Goal: Task Accomplishment & Management: Complete application form

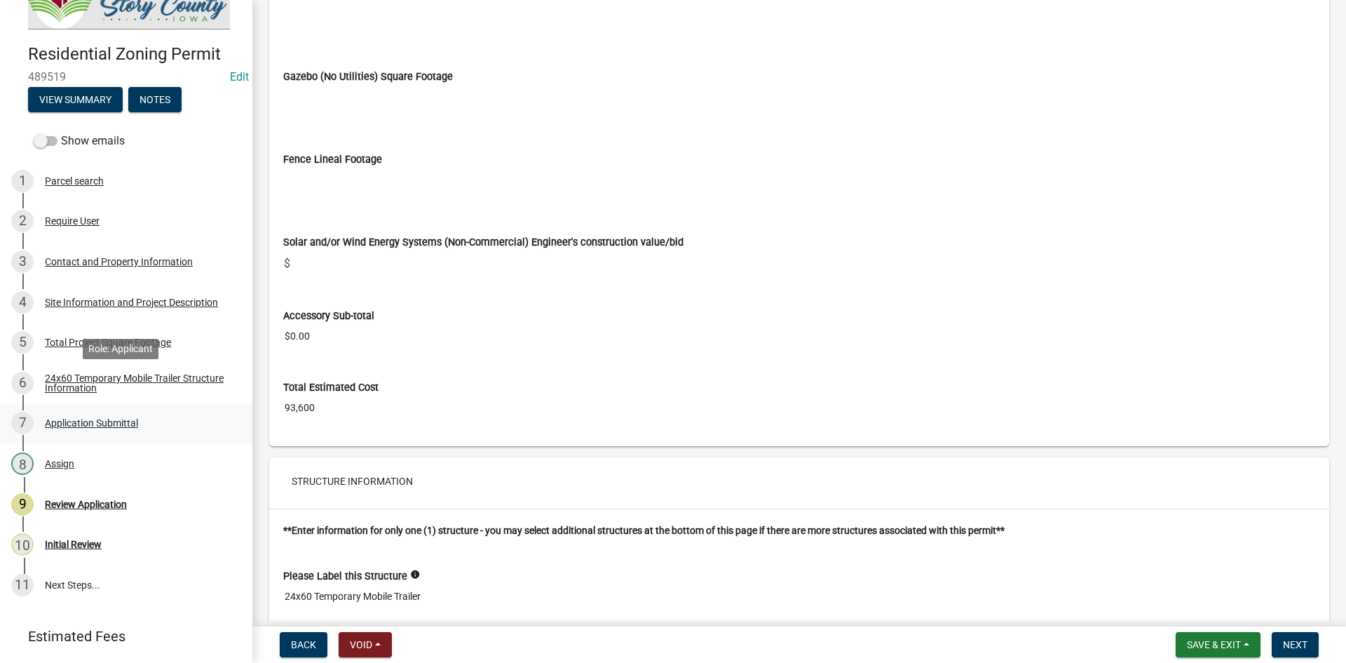
scroll to position [79, 0]
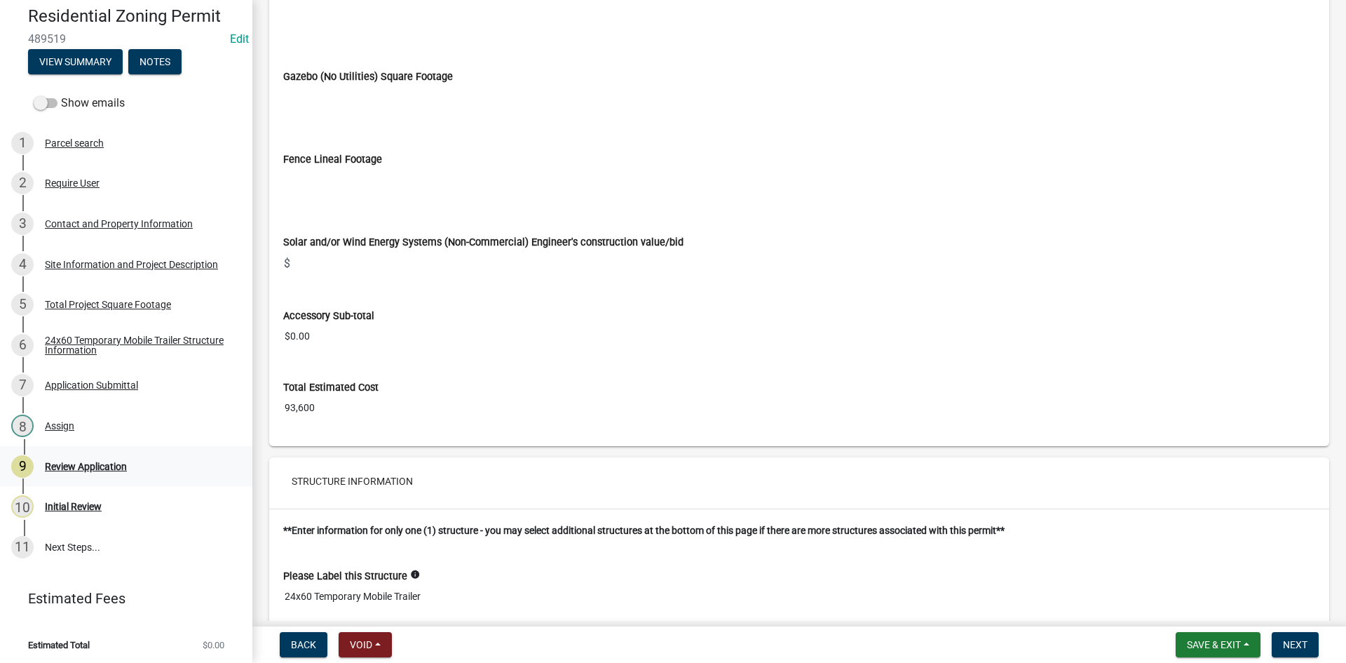
click at [71, 466] on div "Review Application" at bounding box center [86, 466] width 82 height 10
click at [74, 495] on div "10 Initial Review" at bounding box center [120, 506] width 219 height 22
click at [1306, 640] on span "Next" at bounding box center [1295, 644] width 25 height 11
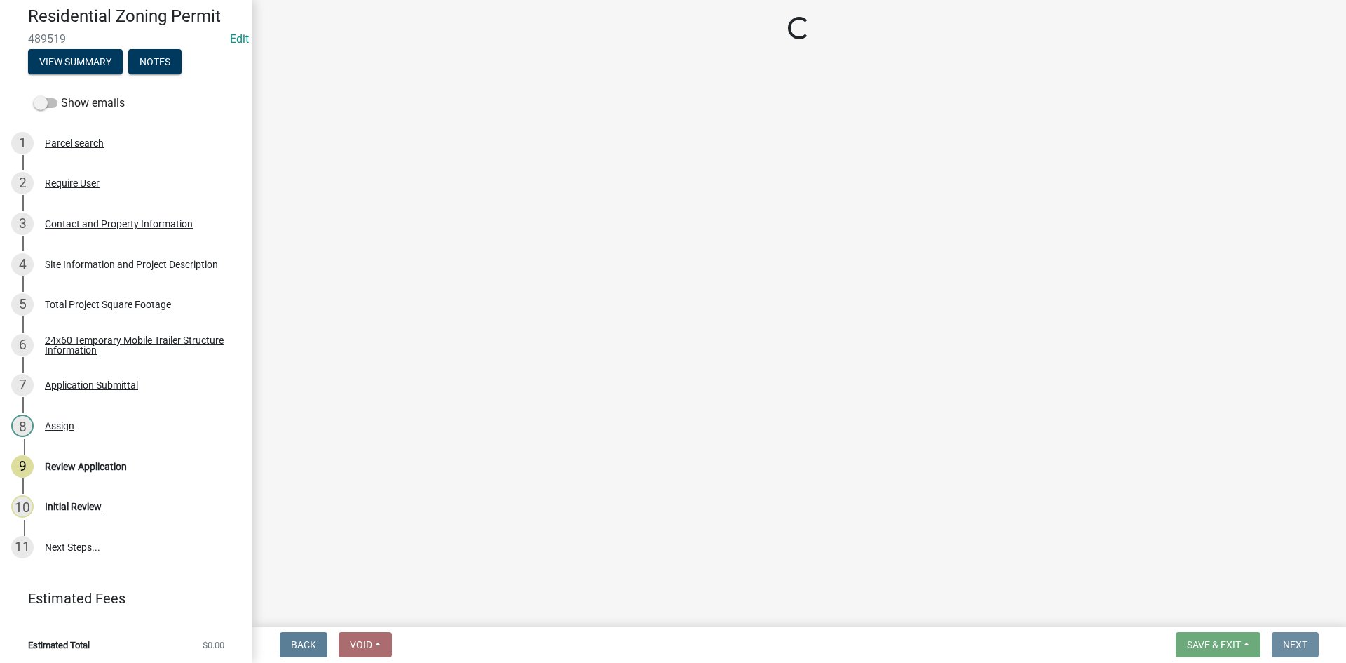
scroll to position [0, 0]
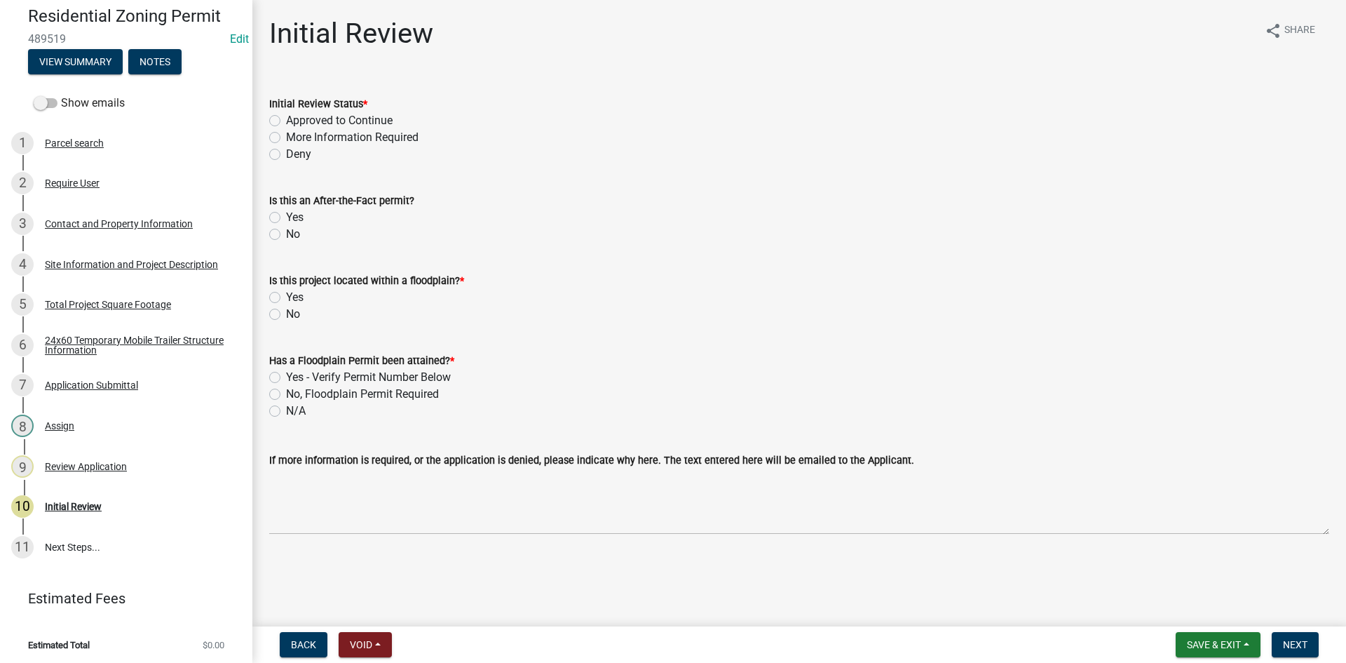
click at [304, 137] on label "More Information Required" at bounding box center [352, 137] width 133 height 17
click at [295, 137] on input "More Information Required" at bounding box center [290, 133] width 9 height 9
radio input "true"
click at [290, 227] on label "No" at bounding box center [293, 234] width 14 height 17
click at [290, 227] on input "No" at bounding box center [290, 230] width 9 height 9
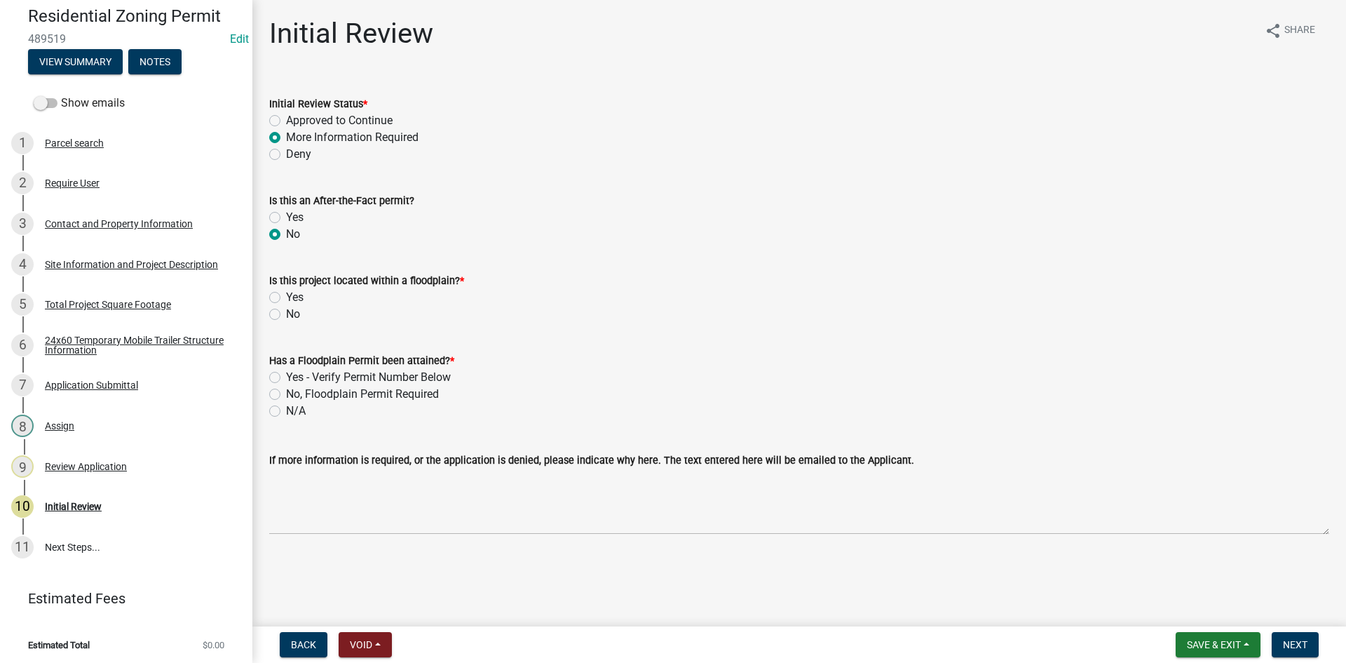
radio input "true"
click at [294, 312] on label "No" at bounding box center [293, 314] width 14 height 17
click at [294, 312] on input "No" at bounding box center [290, 310] width 9 height 9
radio input "true"
click at [294, 410] on label "N/A" at bounding box center [296, 411] width 20 height 17
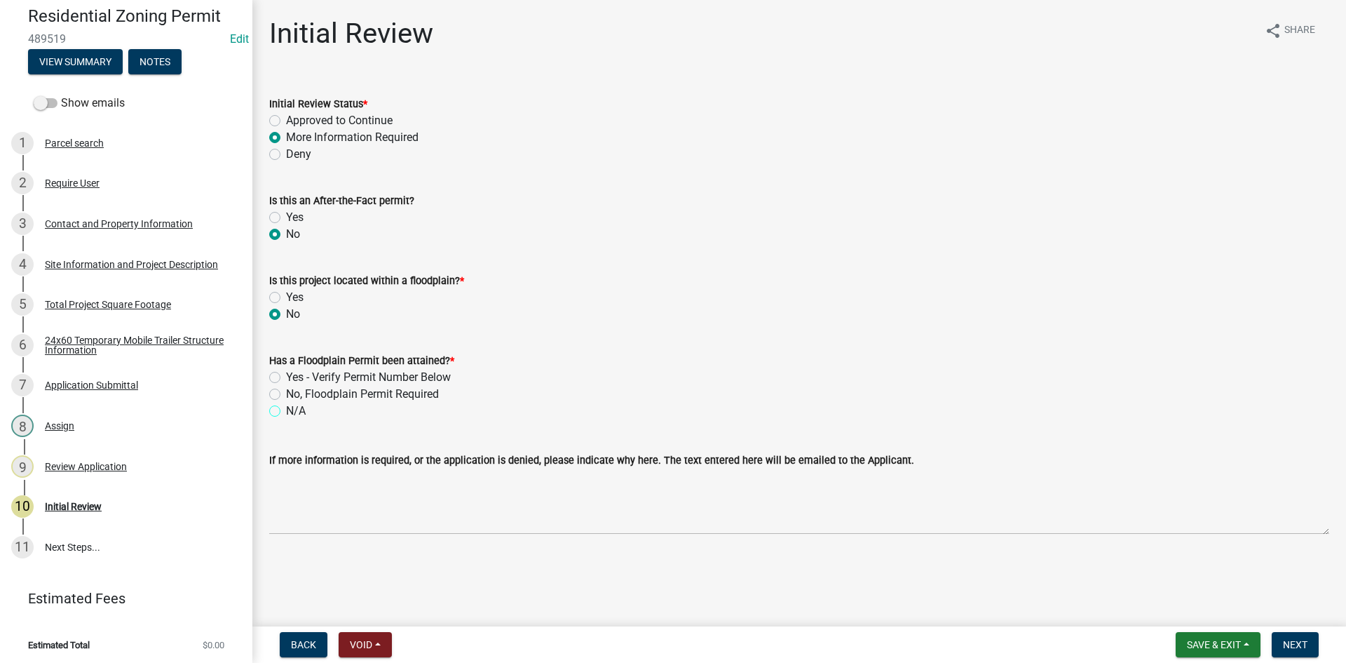
click at [294, 410] on input "N/A" at bounding box center [290, 407] width 9 height 9
radio input "true"
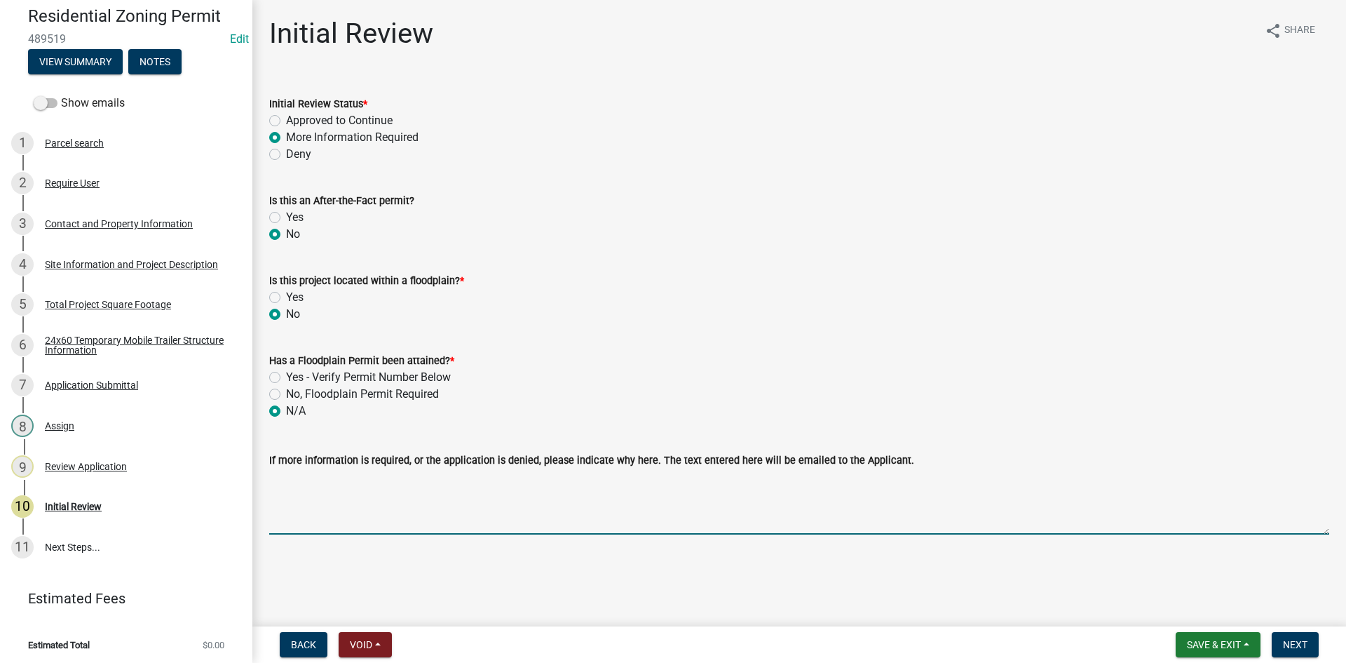
click at [310, 524] on textarea "If more information is required, or the application is denied, please indicate …" at bounding box center [799, 501] width 1060 height 66
type textarea "P"
type textarea "C"
type textarea "Please upload building plans for the temp. mobile home. Thank you!"
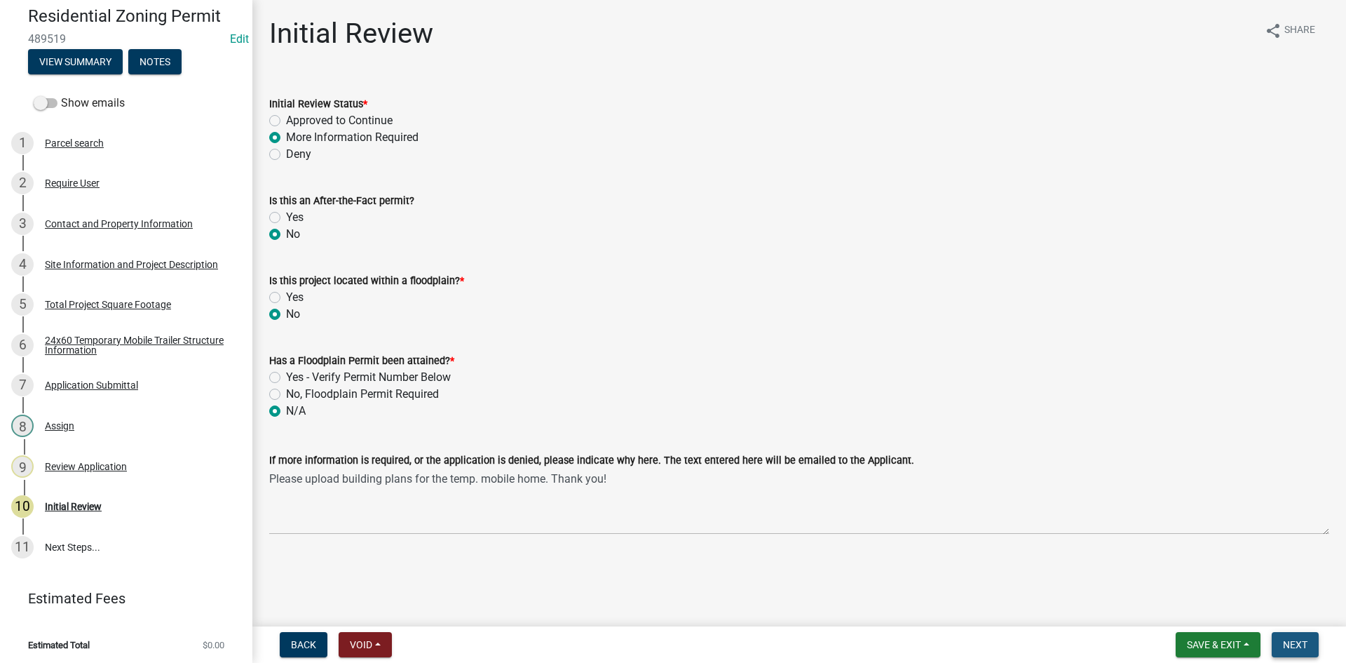
click at [1290, 644] on span "Next" at bounding box center [1295, 644] width 25 height 11
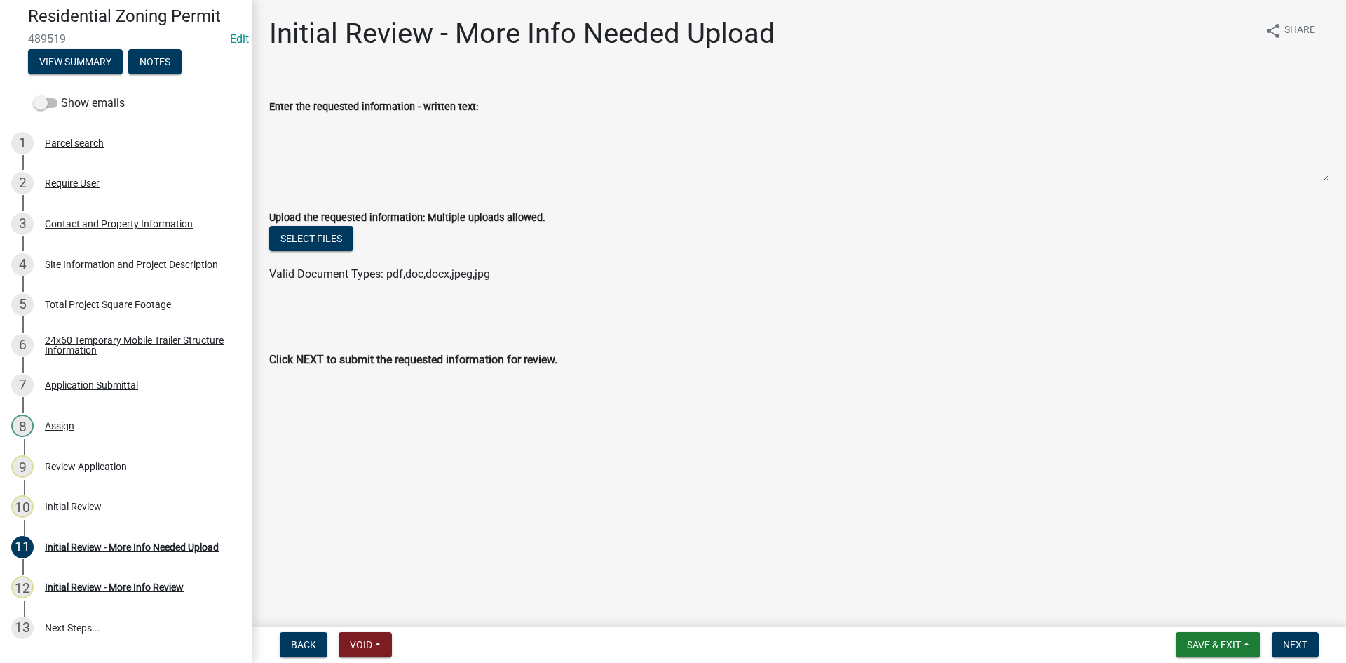
click at [1168, 184] on wm-data-entity-input "Enter the requested information - written text:" at bounding box center [799, 136] width 1060 height 114
click at [1236, 641] on span "Save & Exit" at bounding box center [1214, 644] width 54 height 11
click at [1216, 604] on button "Save & Exit" at bounding box center [1205, 608] width 112 height 34
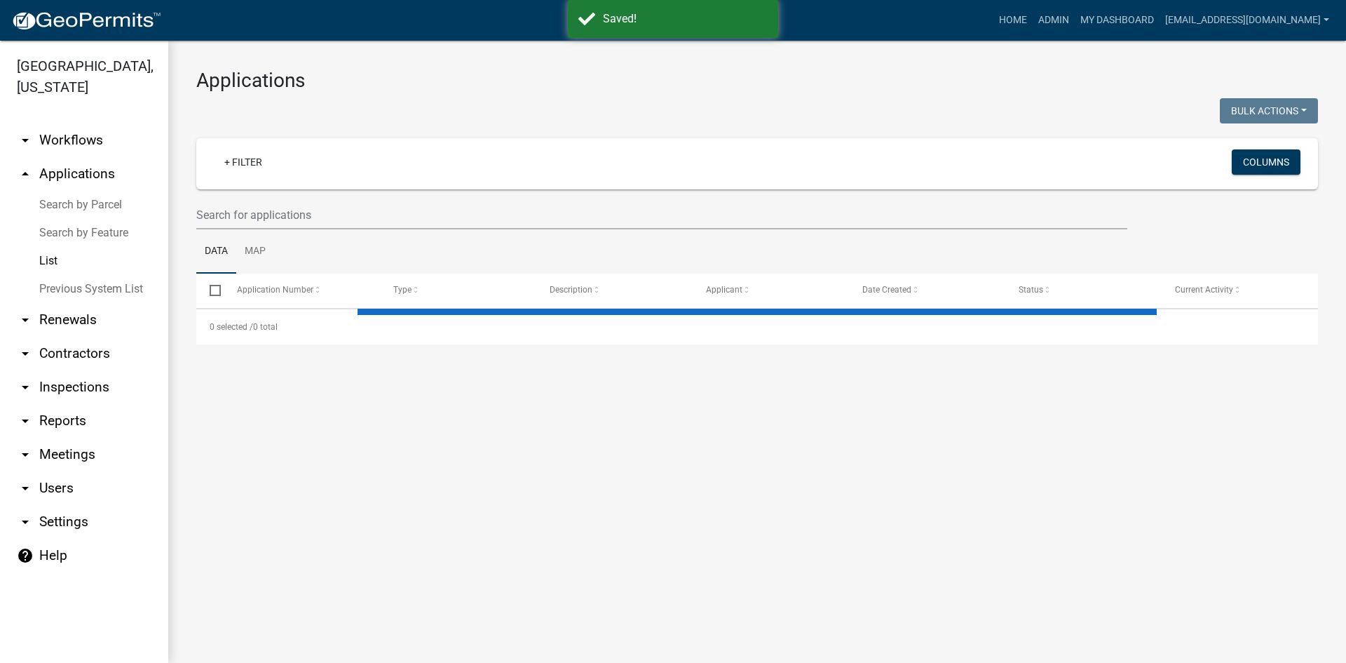
select select "3: 100"
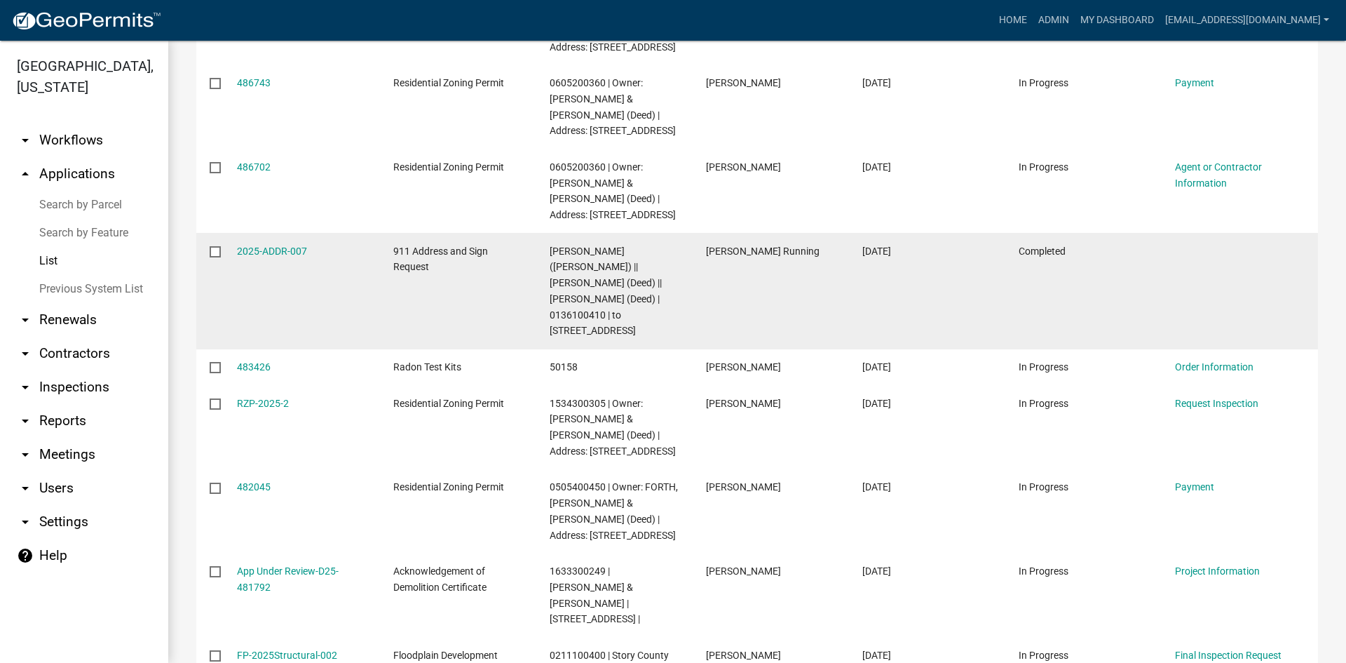
scroll to position [771, 0]
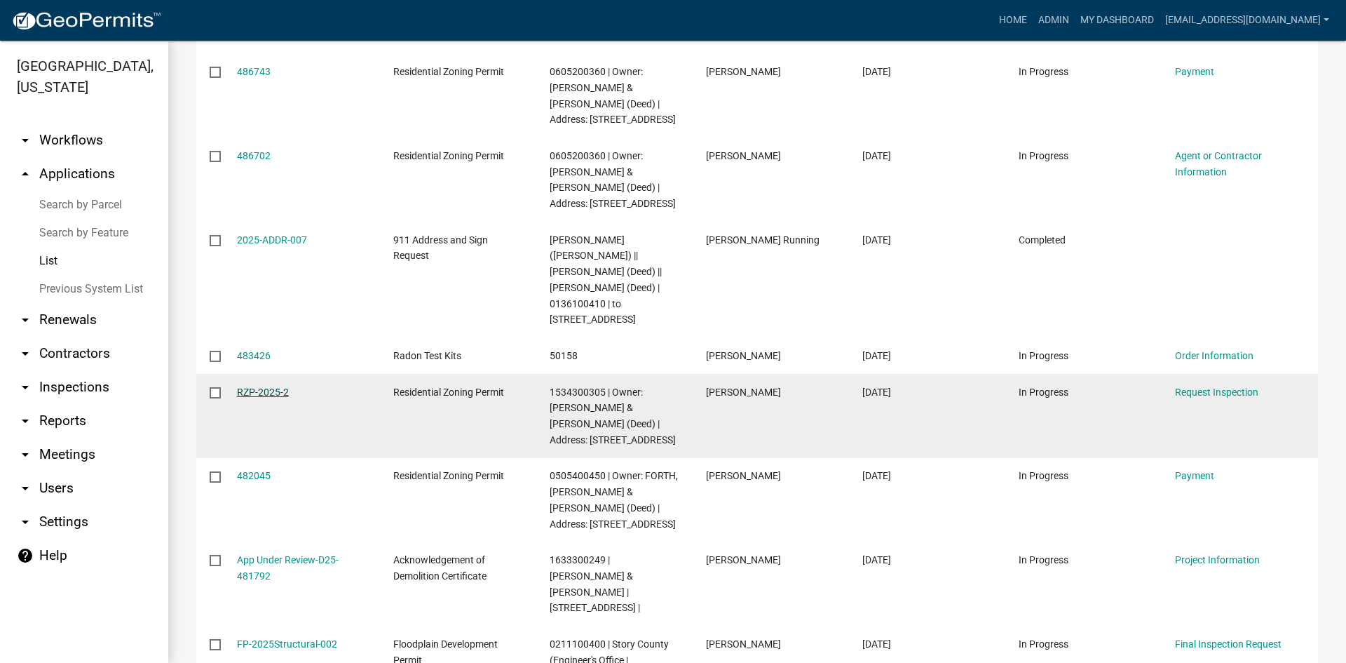
click at [278, 398] on link "RZP-2025-2" at bounding box center [263, 391] width 52 height 11
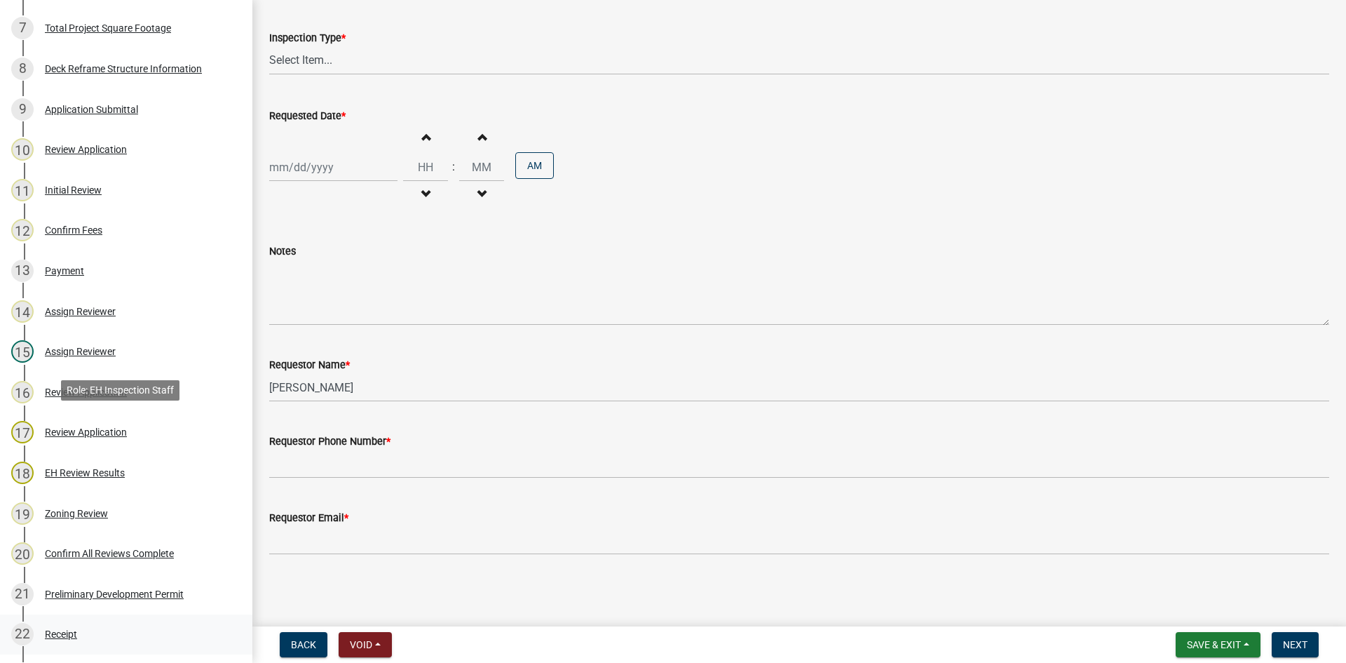
scroll to position [631, 0]
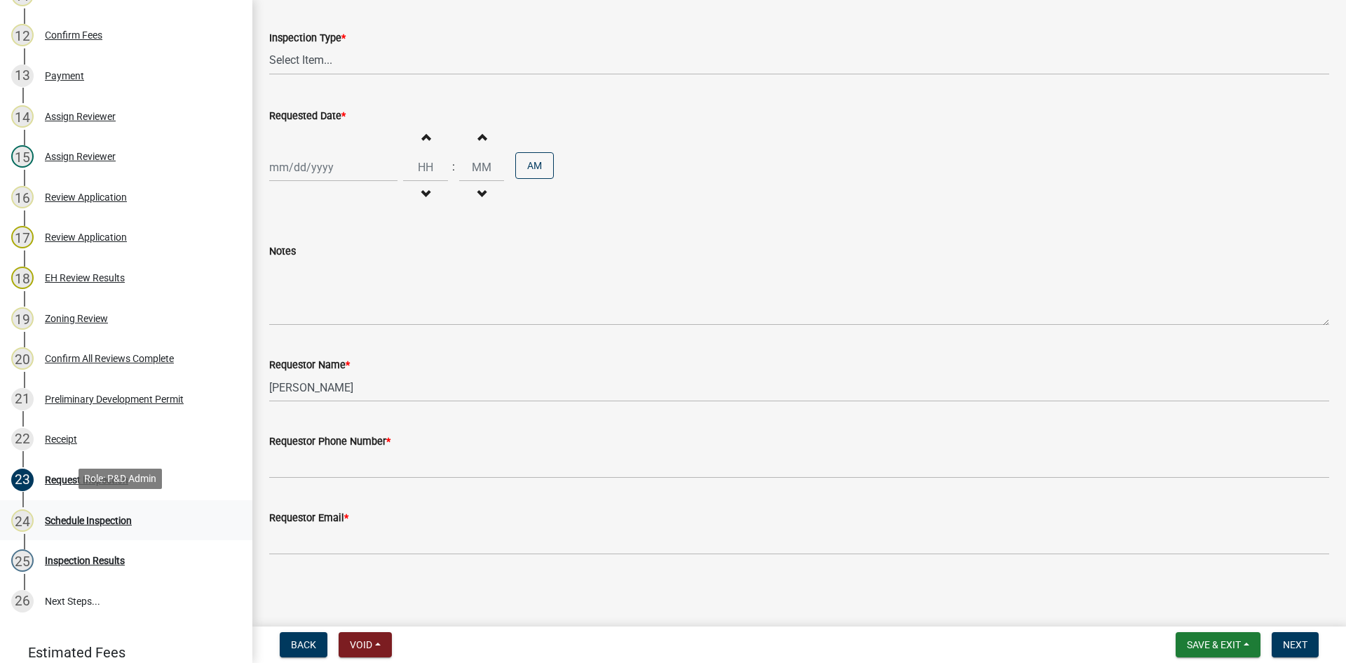
click at [81, 515] on div "Schedule Inspection" at bounding box center [88, 520] width 87 height 10
click at [77, 515] on div "Schedule Inspection" at bounding box center [88, 520] width 87 height 10
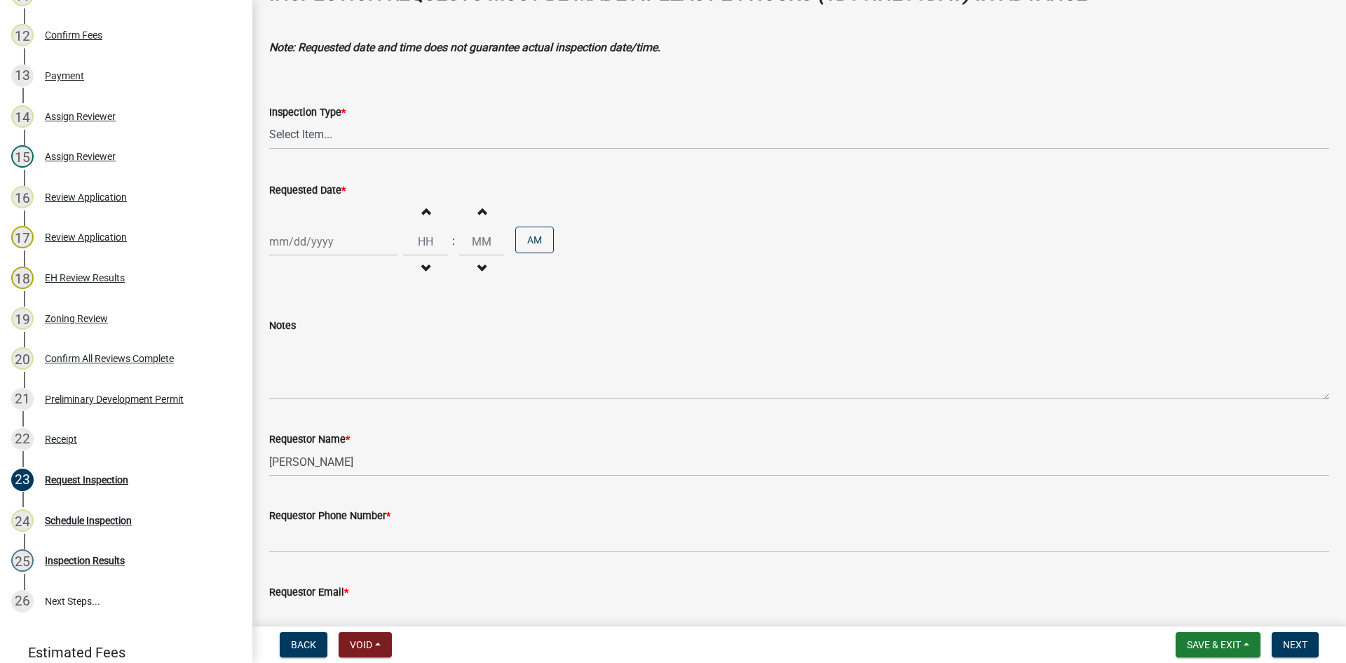
scroll to position [0, 0]
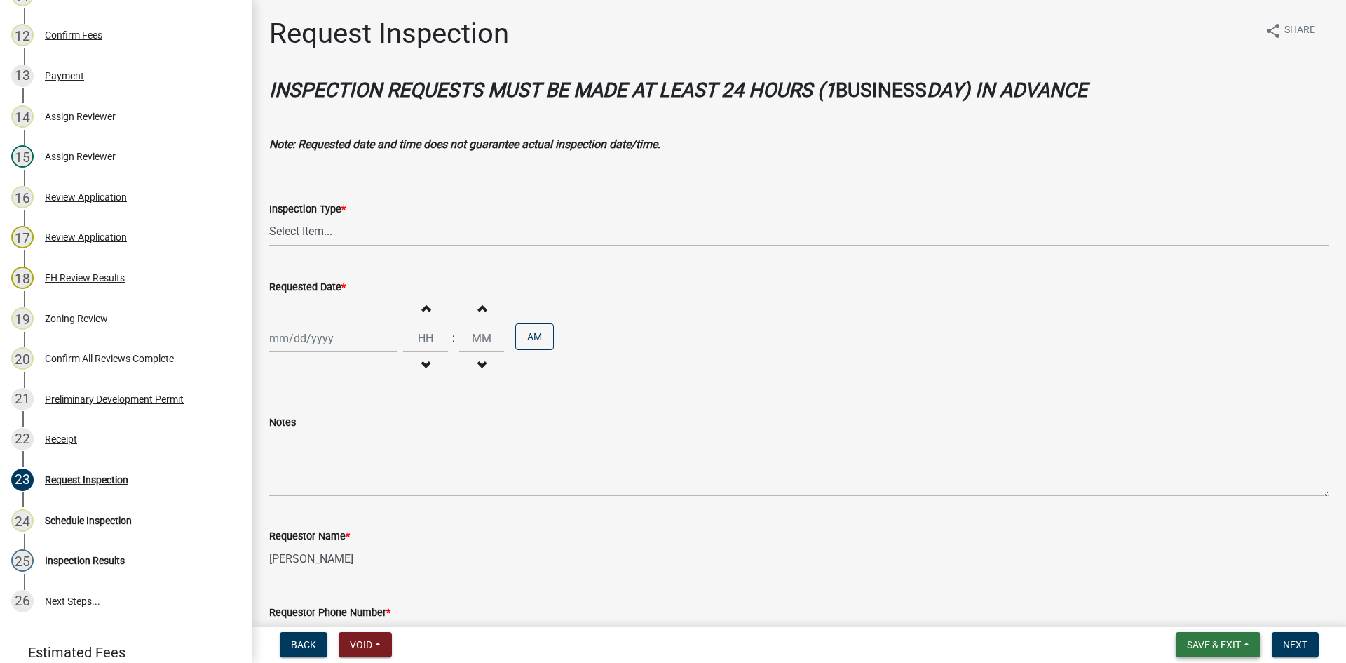
click at [1204, 640] on span "Save & Exit" at bounding box center [1214, 644] width 54 height 11
click at [1189, 610] on button "Save & Exit" at bounding box center [1205, 608] width 112 height 34
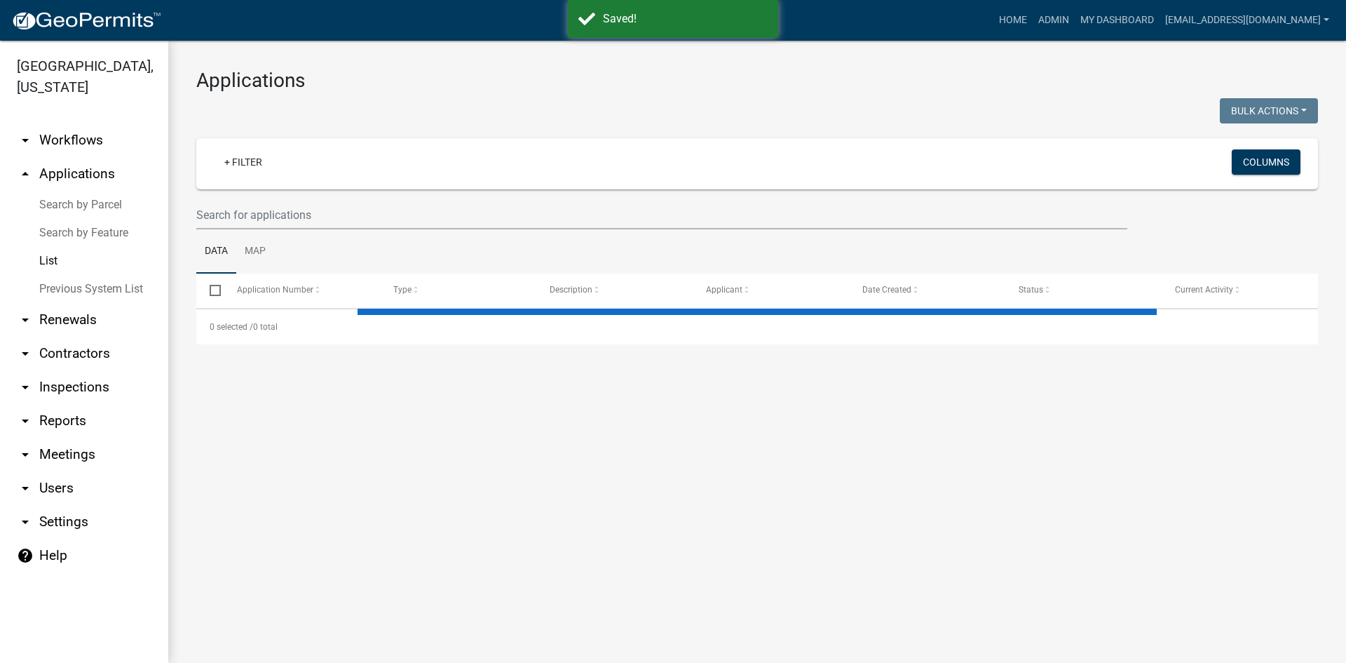
select select "3: 100"
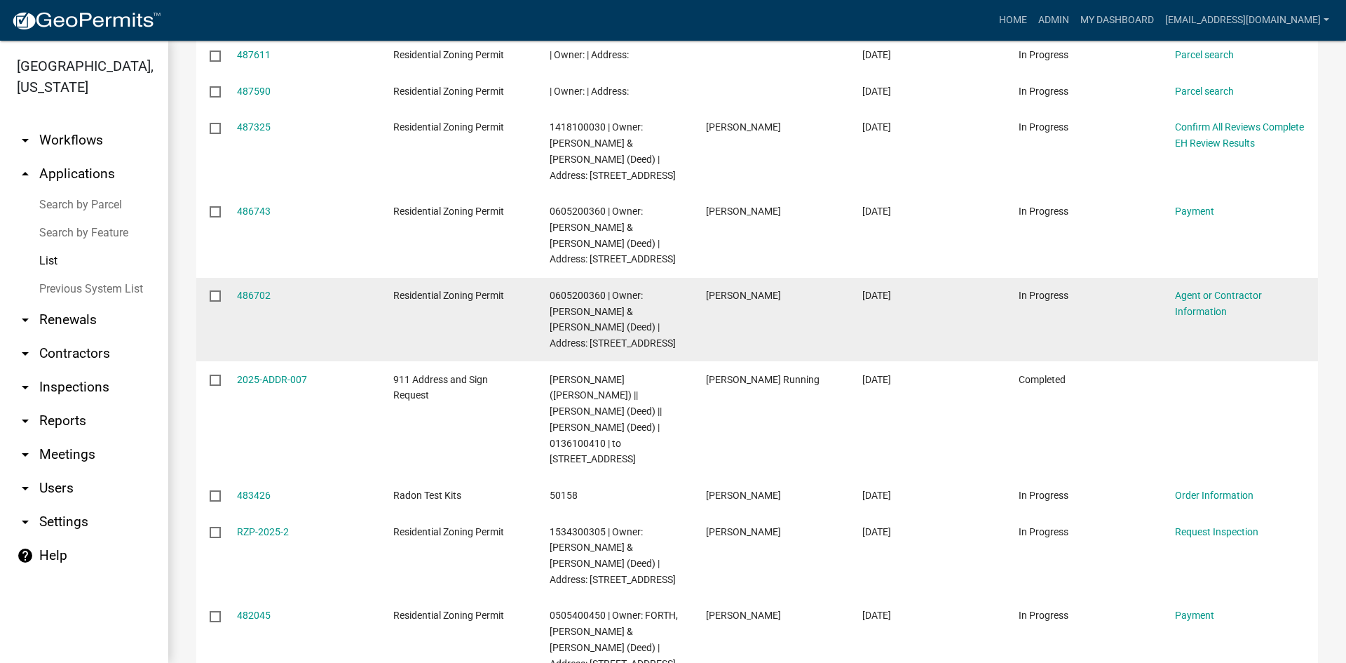
scroll to position [631, 0]
click at [255, 288] on div "486702" at bounding box center [302, 296] width 130 height 16
click at [257, 290] on link "486702" at bounding box center [254, 295] width 34 height 11
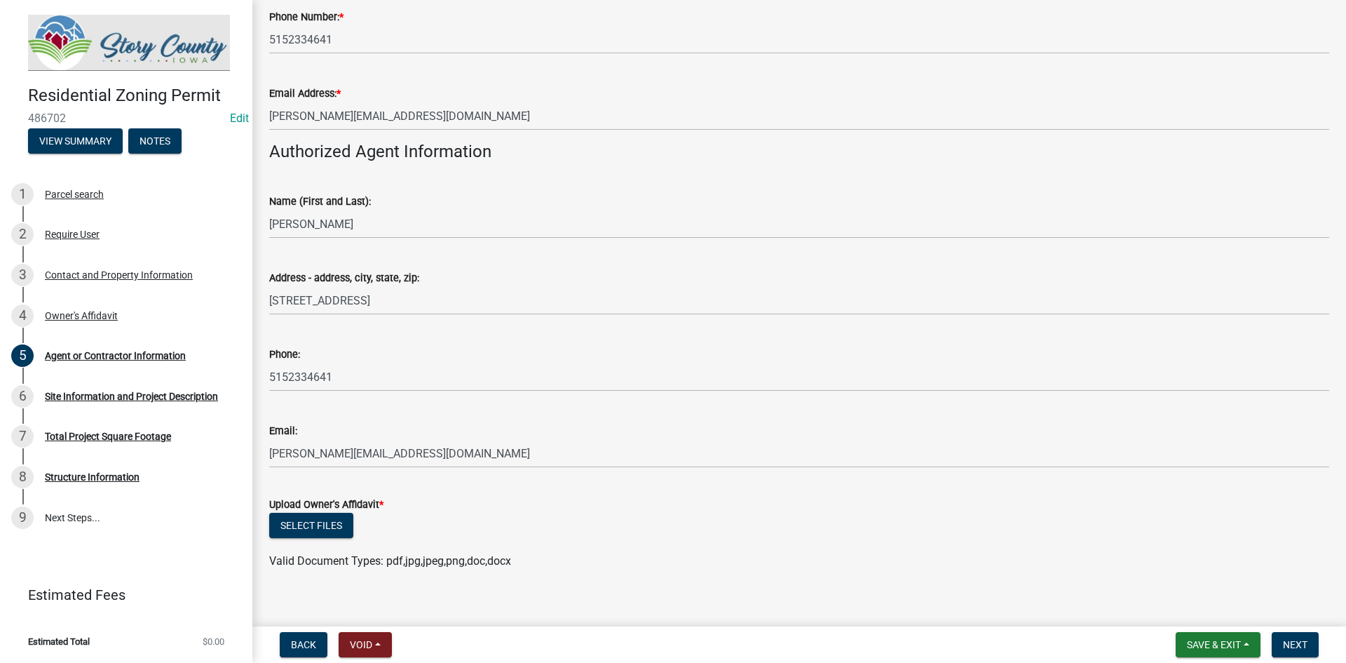
scroll to position [367, 0]
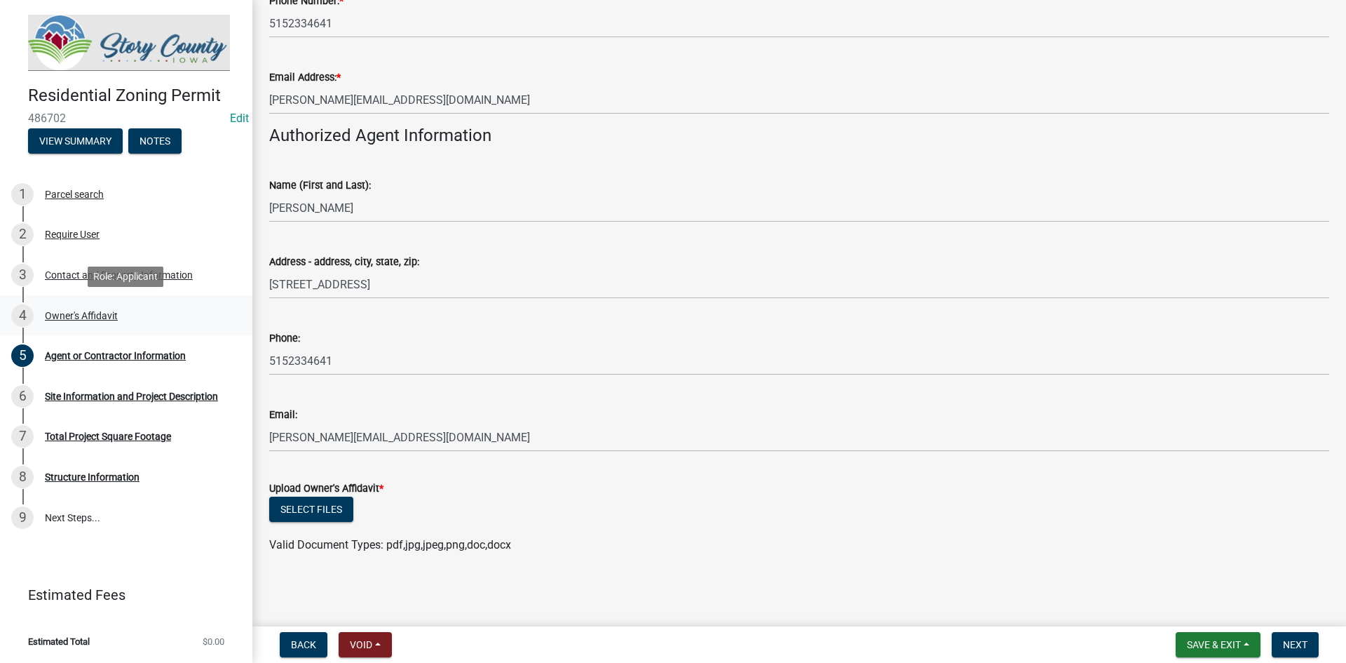
click at [86, 326] on div "4 Owner's Affidavit" at bounding box center [120, 315] width 219 height 22
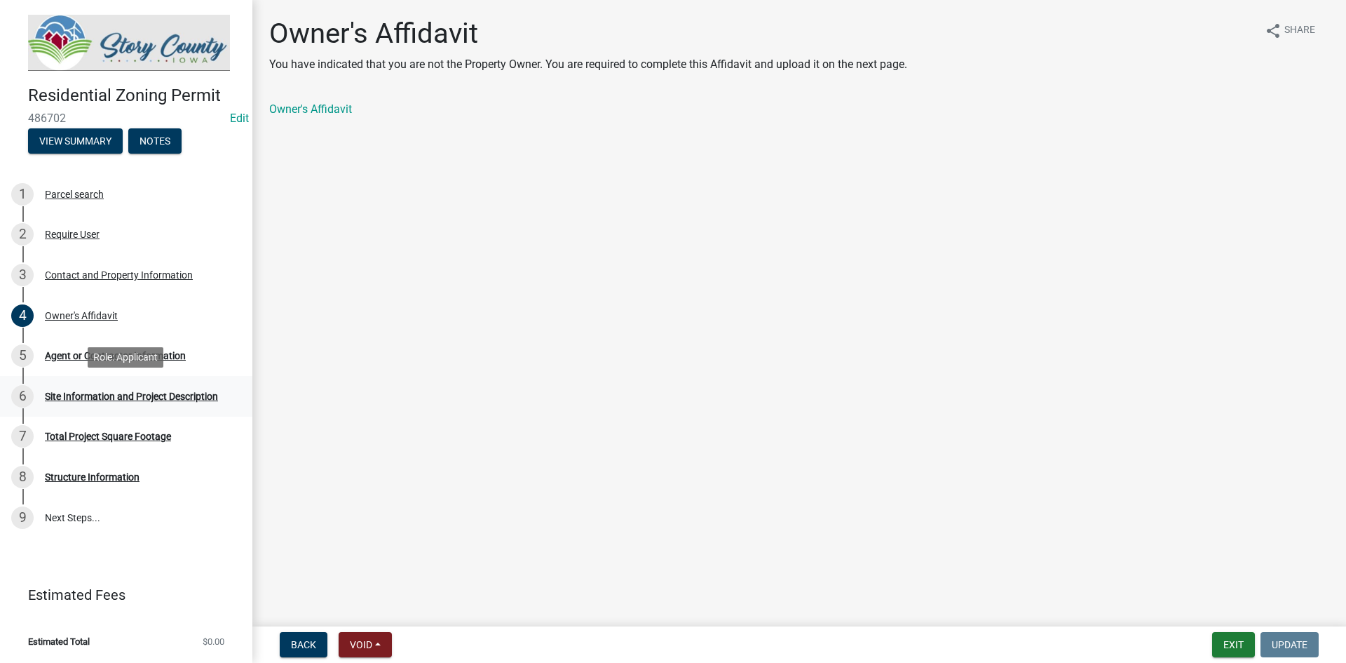
click at [96, 386] on div "6 Site Information and Project Description" at bounding box center [120, 396] width 219 height 22
click at [71, 271] on div "Contact and Property Information" at bounding box center [119, 275] width 148 height 10
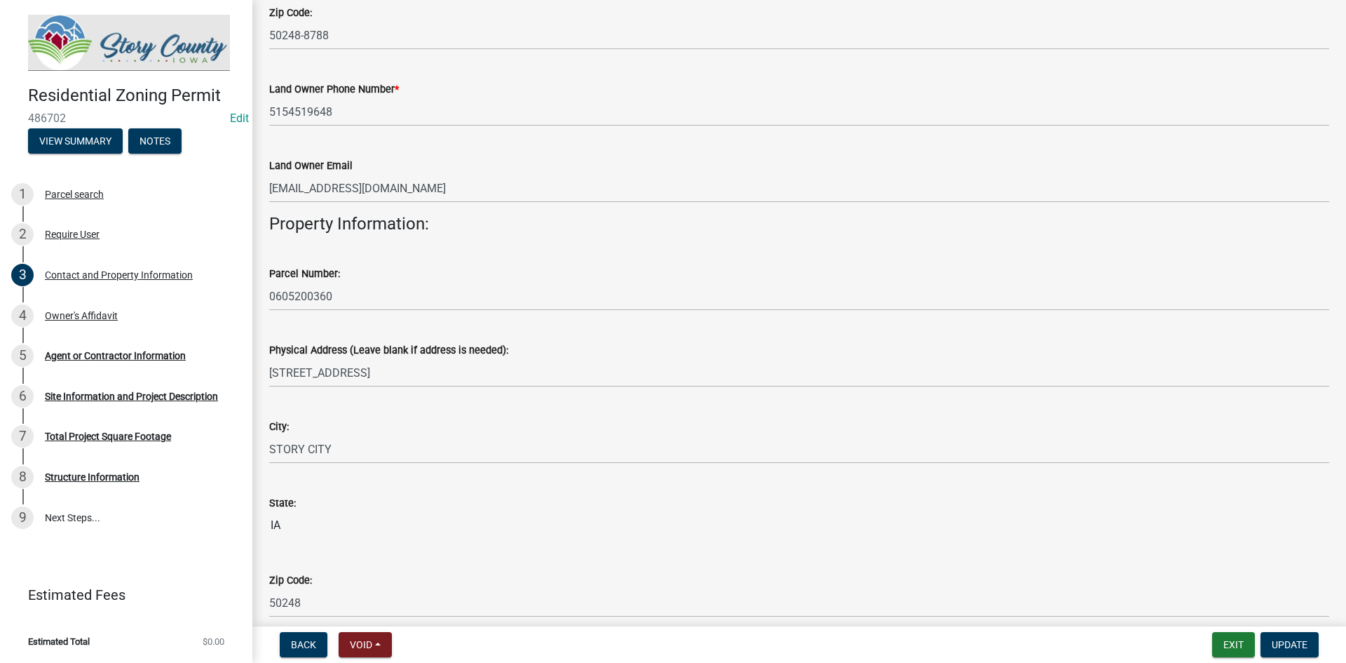
scroll to position [550, 0]
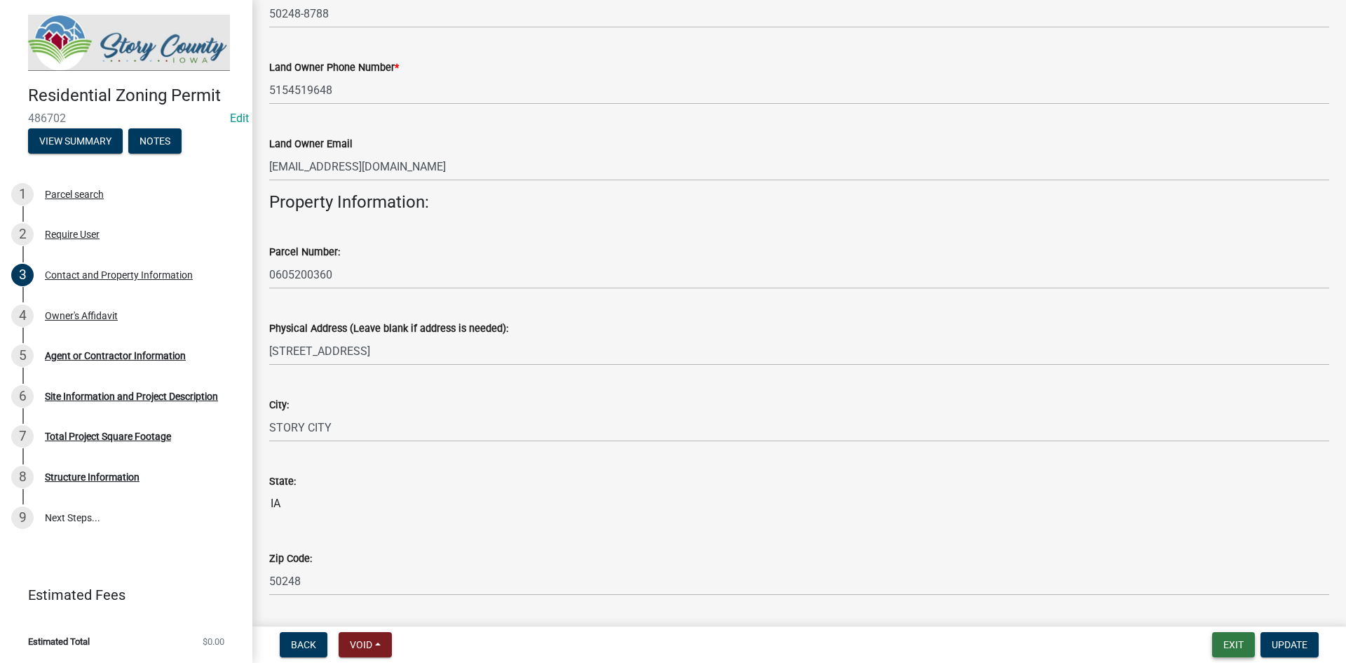
click at [1221, 637] on button "Exit" at bounding box center [1233, 644] width 43 height 25
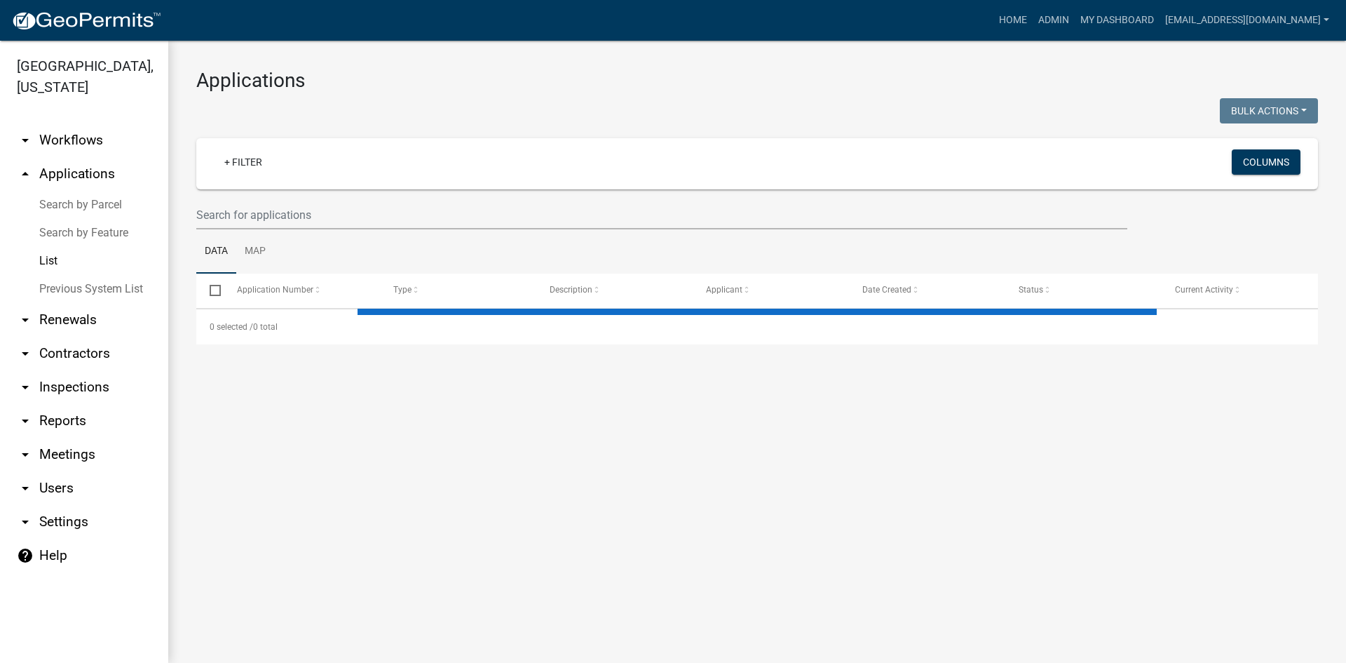
select select "3: 100"
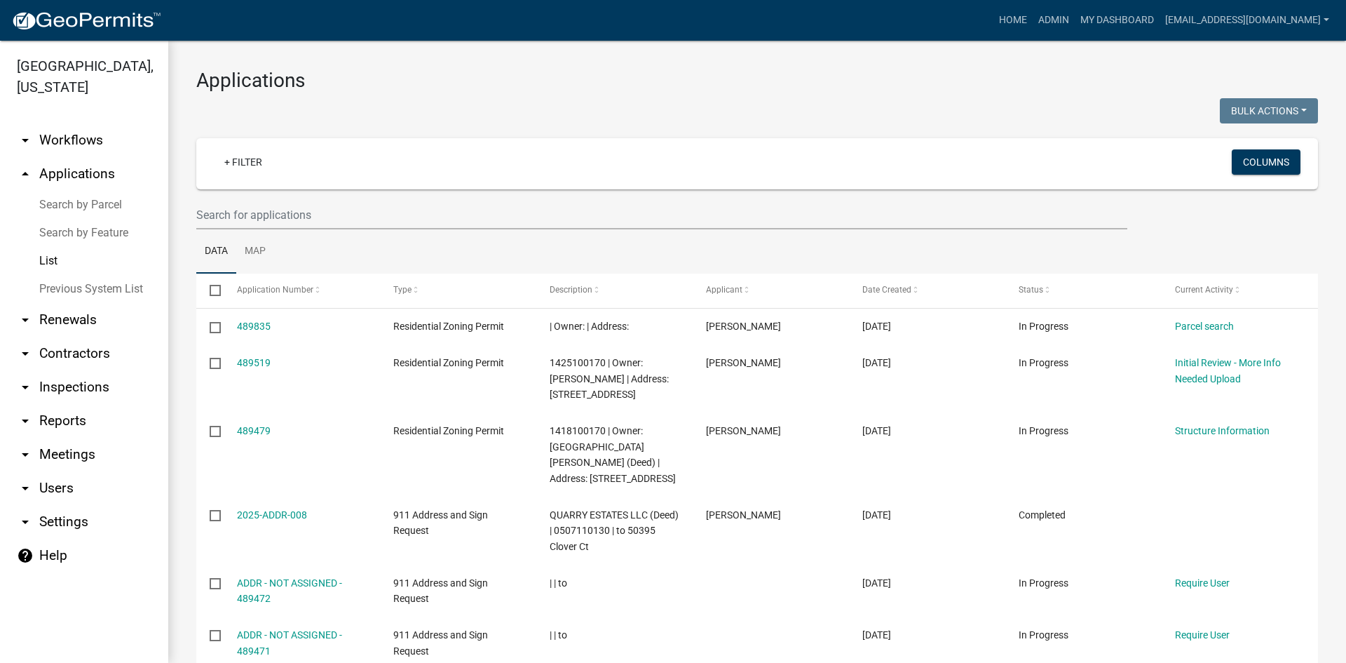
click at [675, 35] on nav "Toggle drawer menu more_horiz Home Admin My Dashboard cmitchell@storycountyiowa…" at bounding box center [673, 20] width 1346 height 41
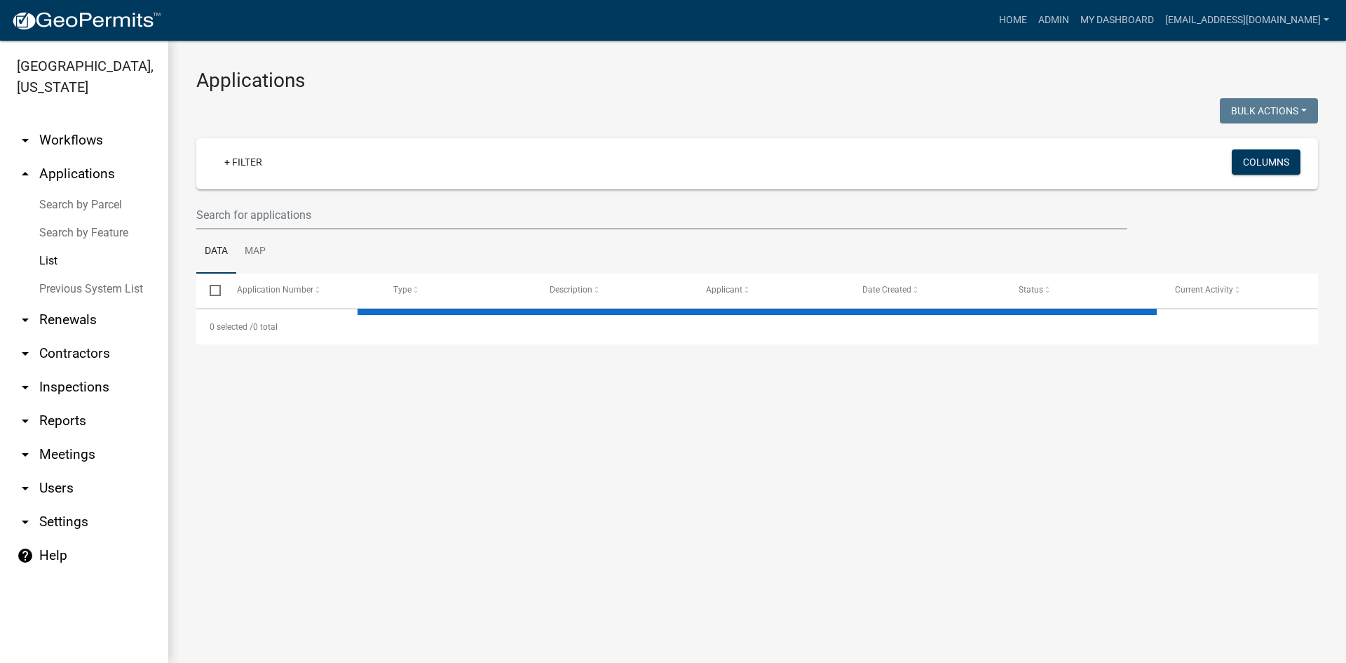
select select "3: 100"
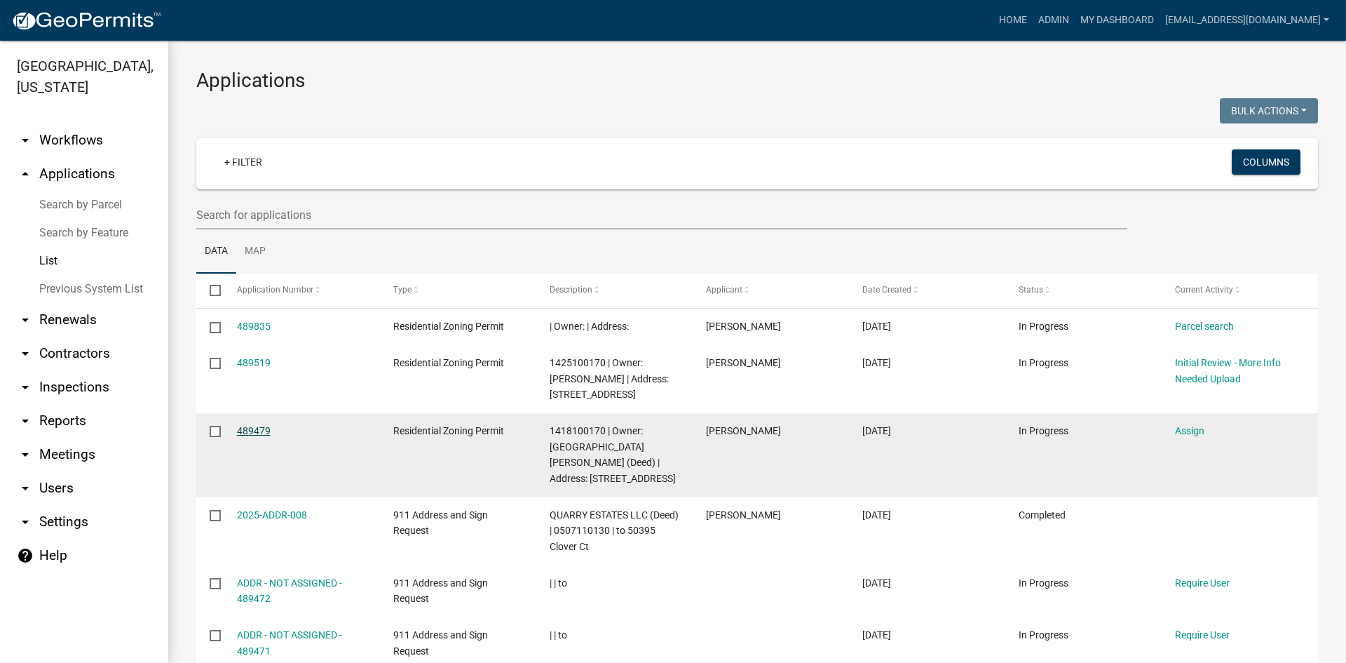
click at [247, 433] on link "489479" at bounding box center [254, 430] width 34 height 11
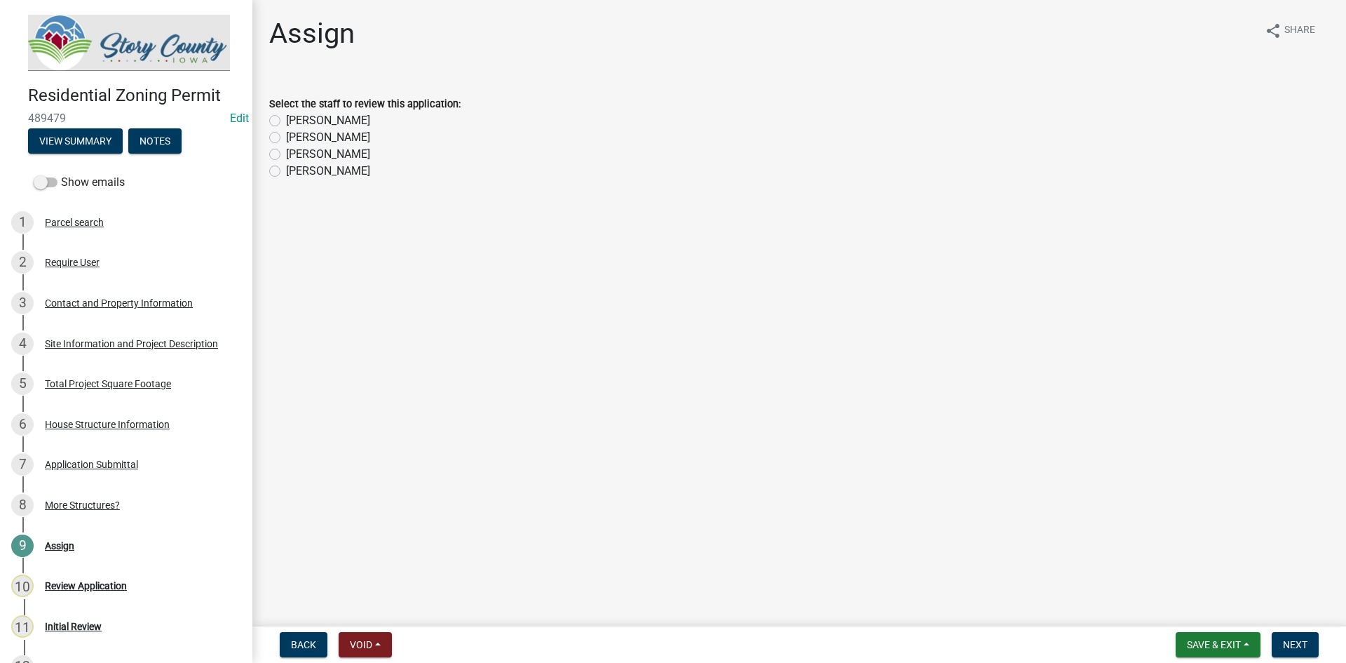
click at [314, 117] on label "[PERSON_NAME]" at bounding box center [328, 120] width 84 height 17
click at [295, 117] on input "[PERSON_NAME]" at bounding box center [290, 116] width 9 height 9
radio input "true"
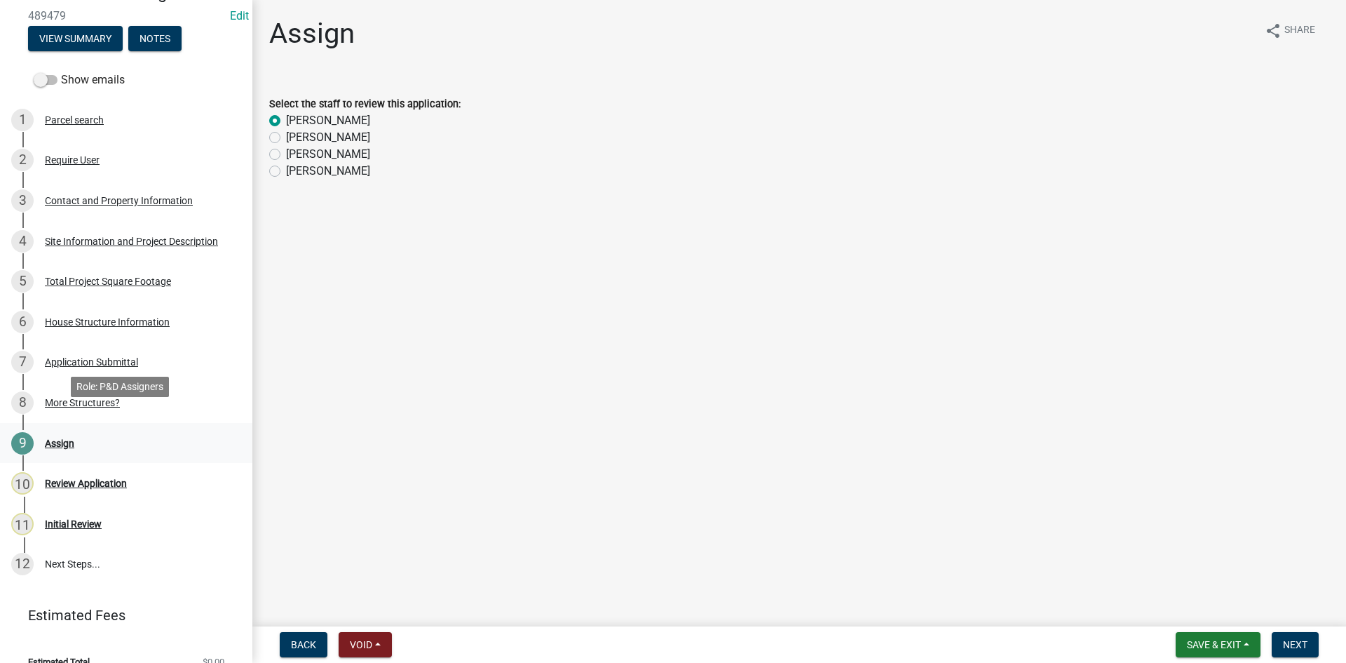
scroll to position [120, 0]
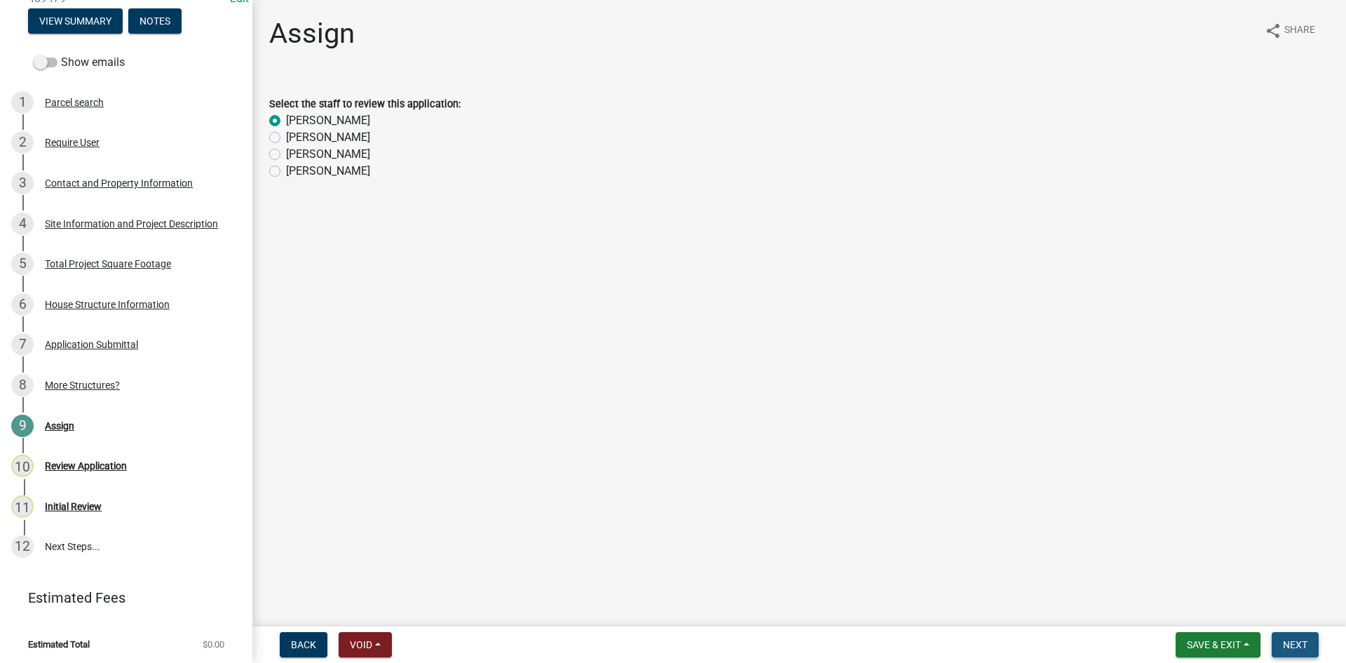
click at [1290, 639] on span "Next" at bounding box center [1295, 644] width 25 height 11
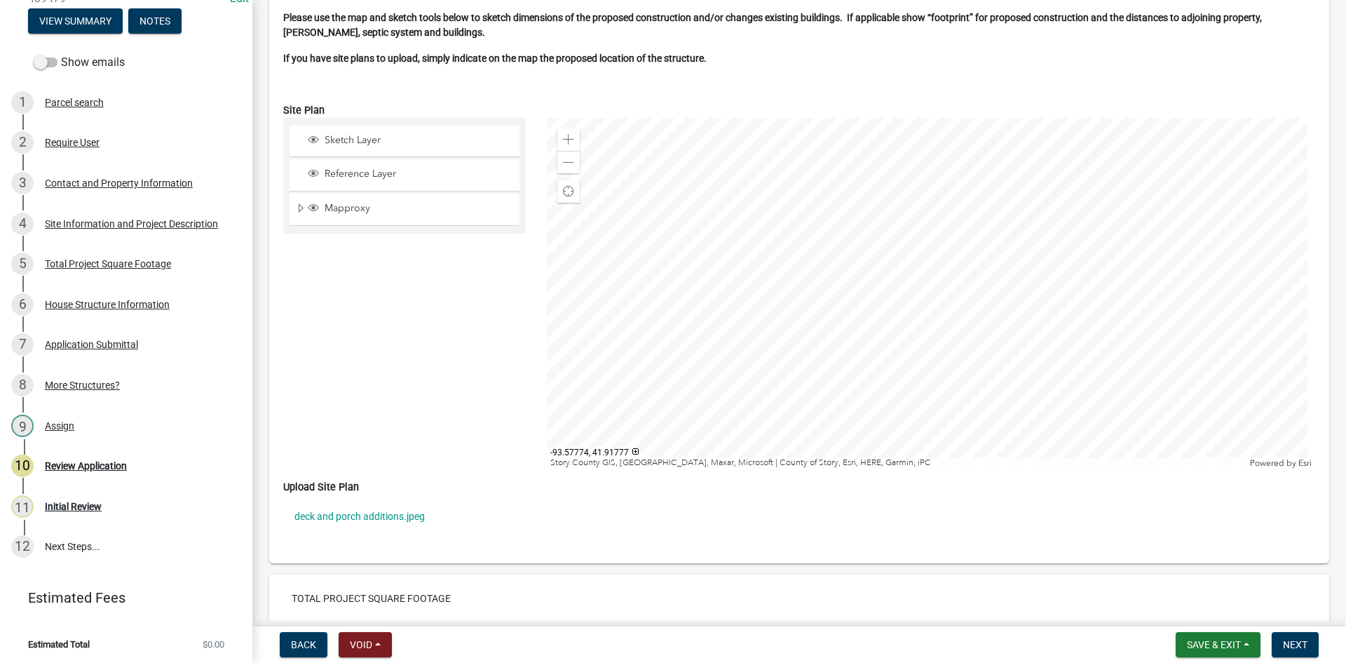
scroll to position [2945, 0]
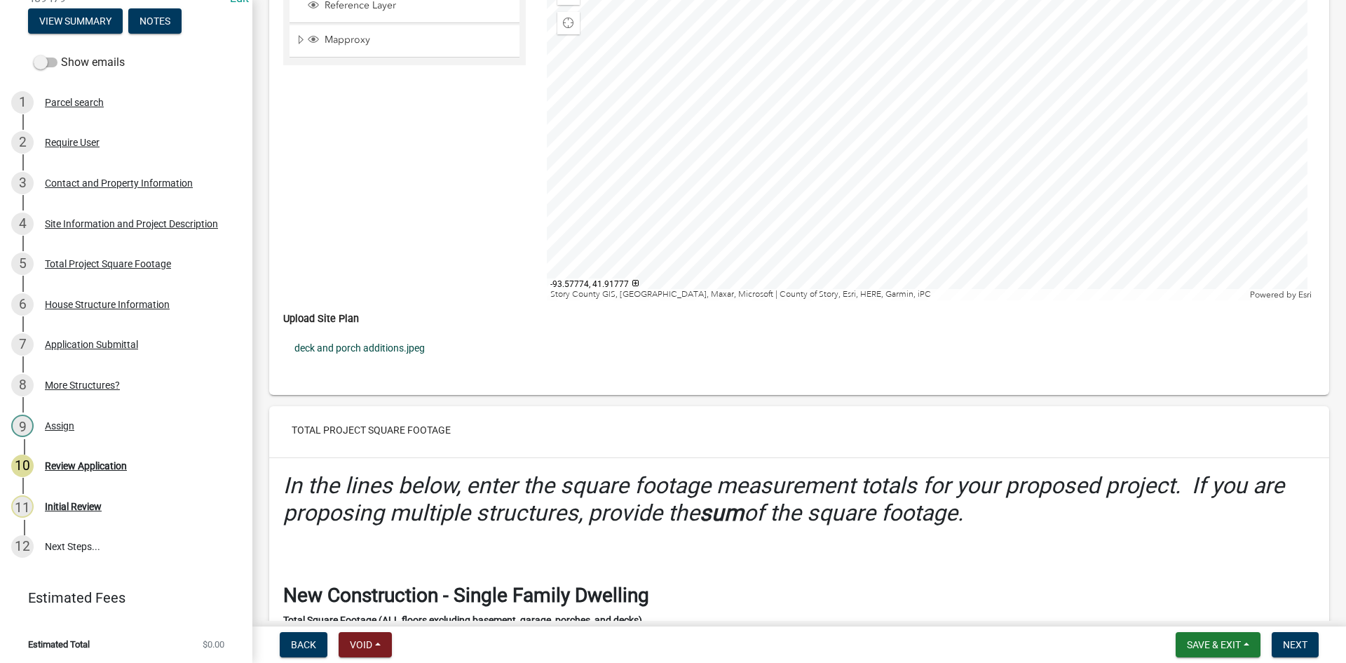
click at [405, 347] on link "deck and porch additions.jpeg" at bounding box center [799, 348] width 1032 height 32
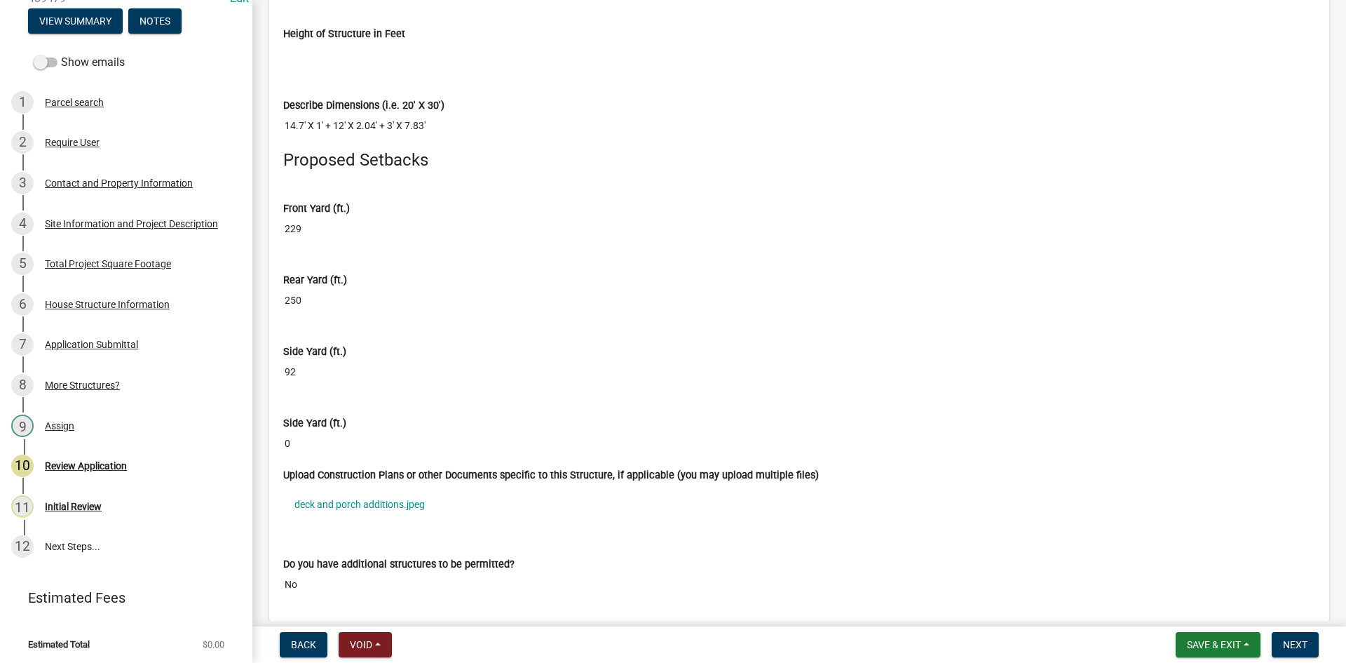
scroll to position [9046, 0]
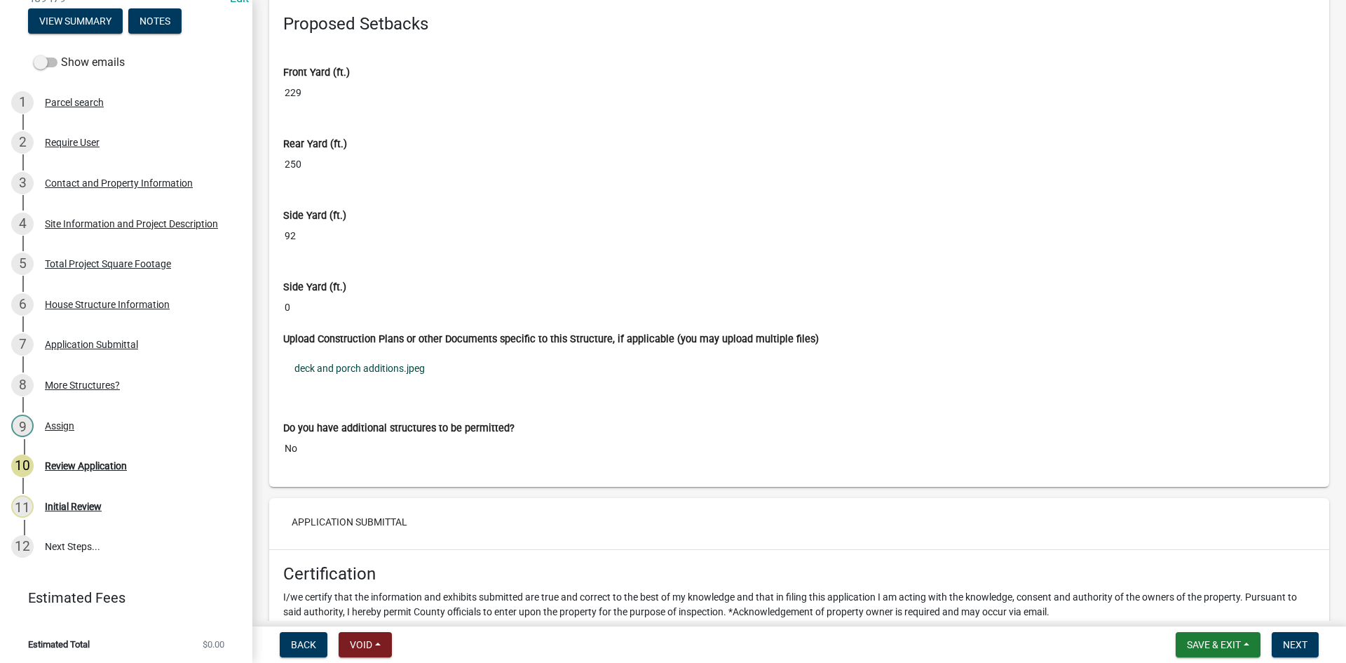
click at [414, 370] on link "deck and porch additions.jpeg" at bounding box center [799, 368] width 1032 height 32
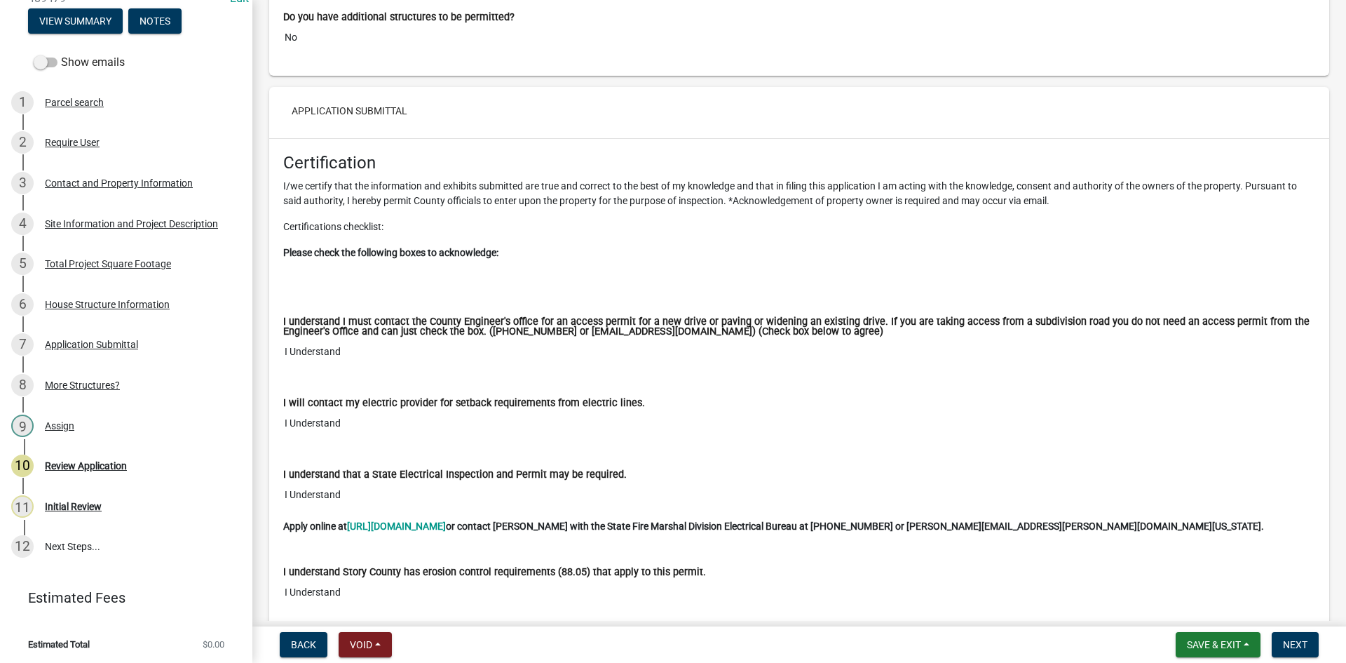
scroll to position [9469, 0]
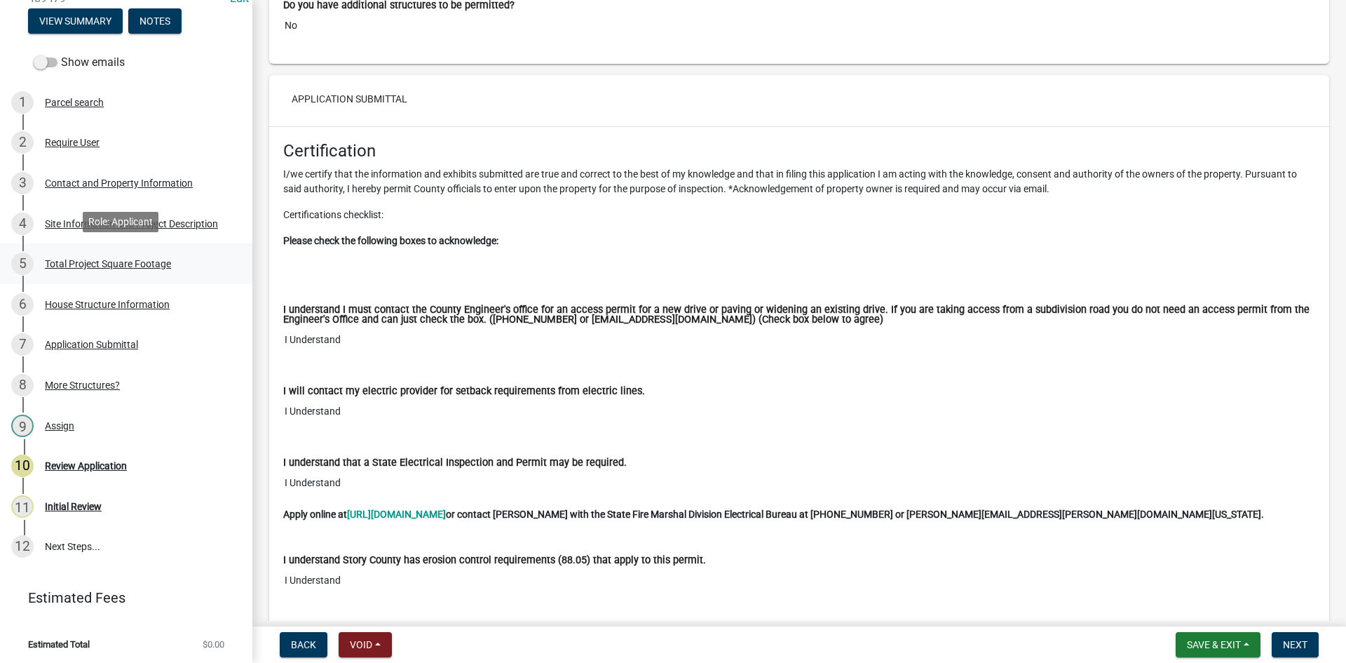
click at [121, 259] on div "Total Project Square Footage" at bounding box center [108, 264] width 126 height 10
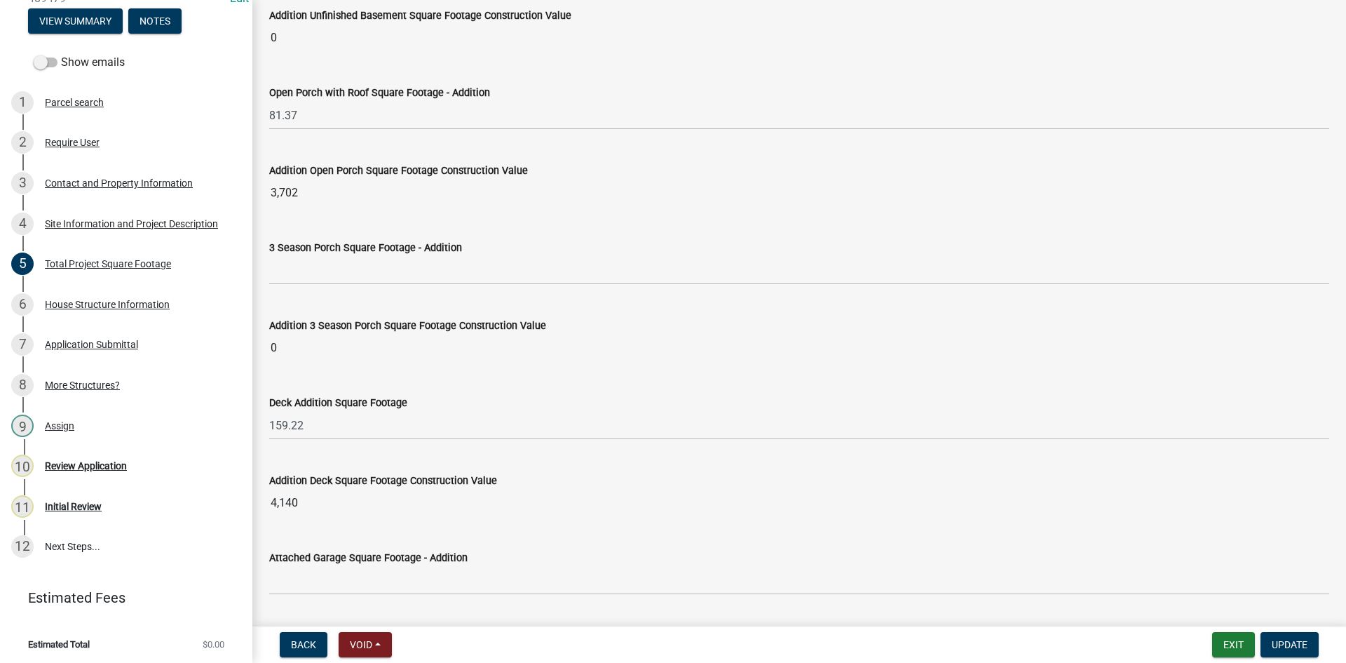
scroll to position [3085, 0]
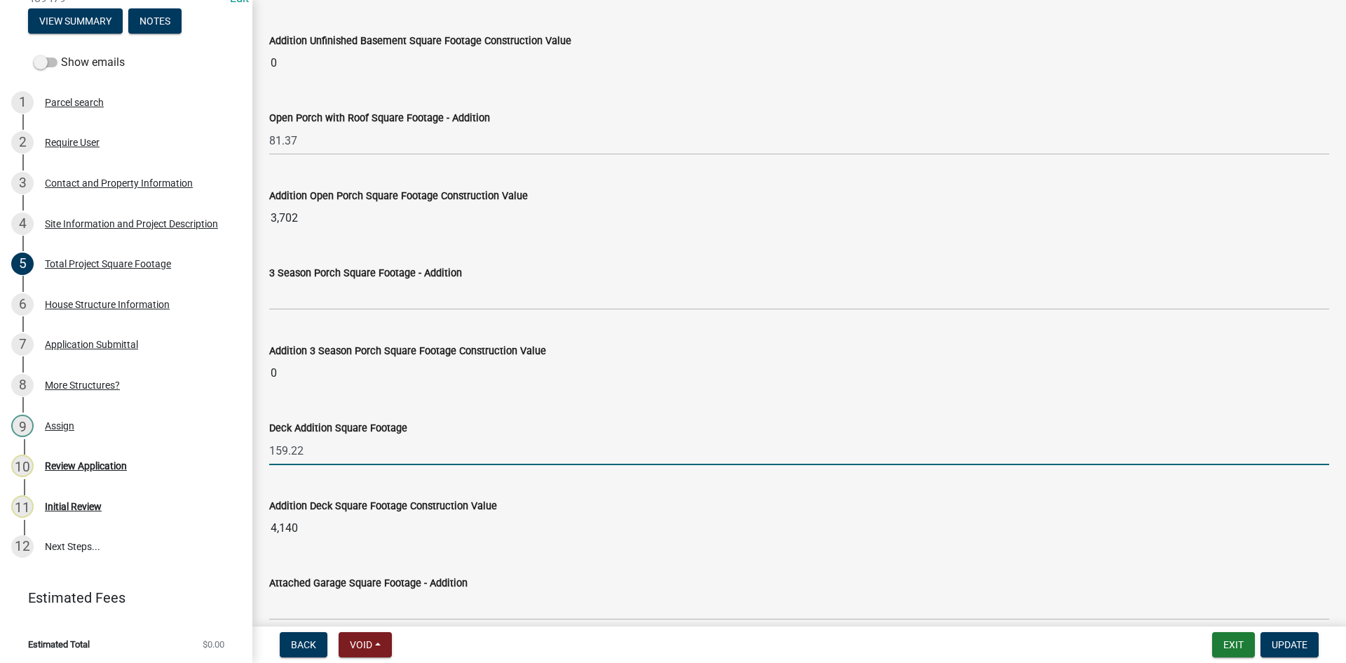
click at [339, 452] on input "159.22" at bounding box center [799, 450] width 1060 height 29
type input "183.37"
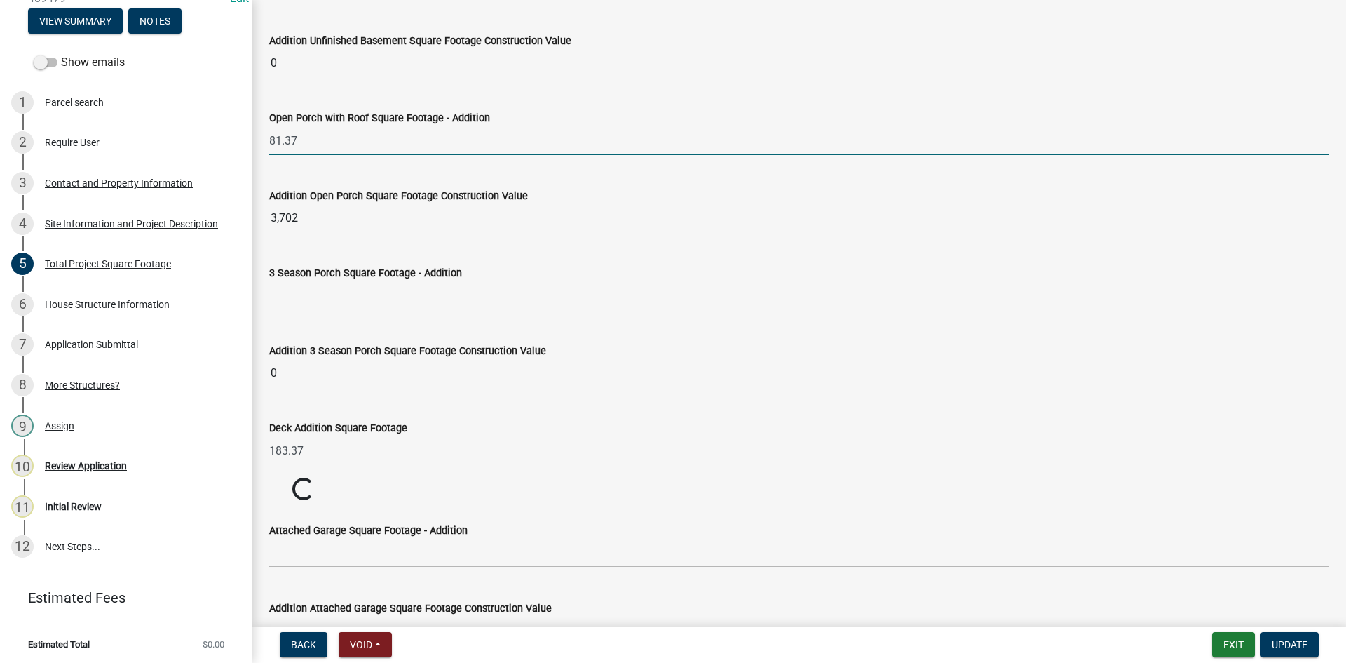
click at [280, 147] on input "81.37" at bounding box center [799, 140] width 1060 height 29
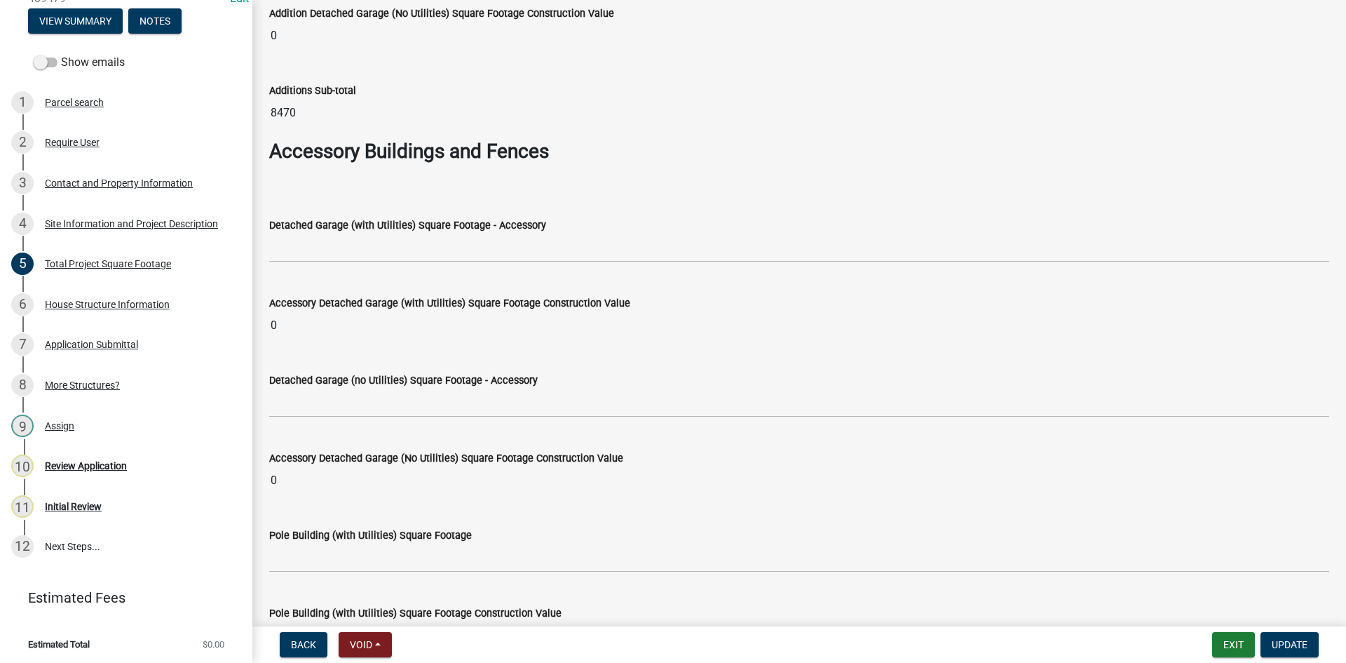
scroll to position [4067, 0]
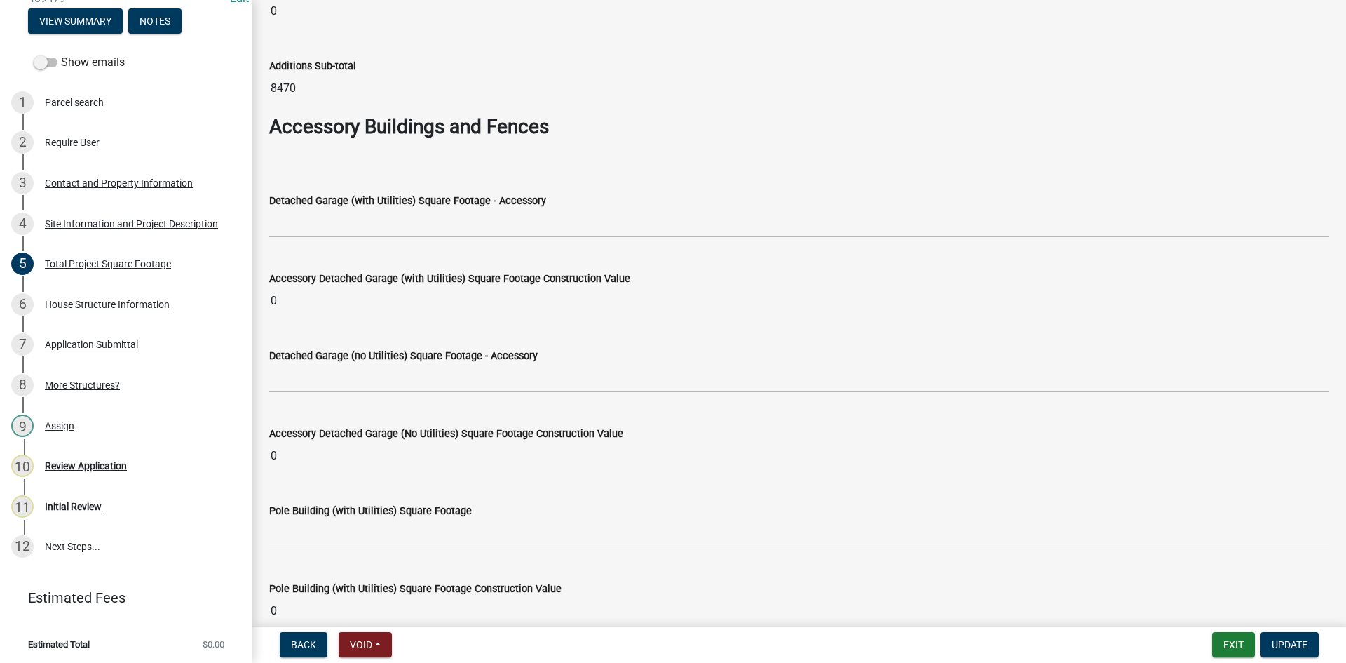
type input "87.18"
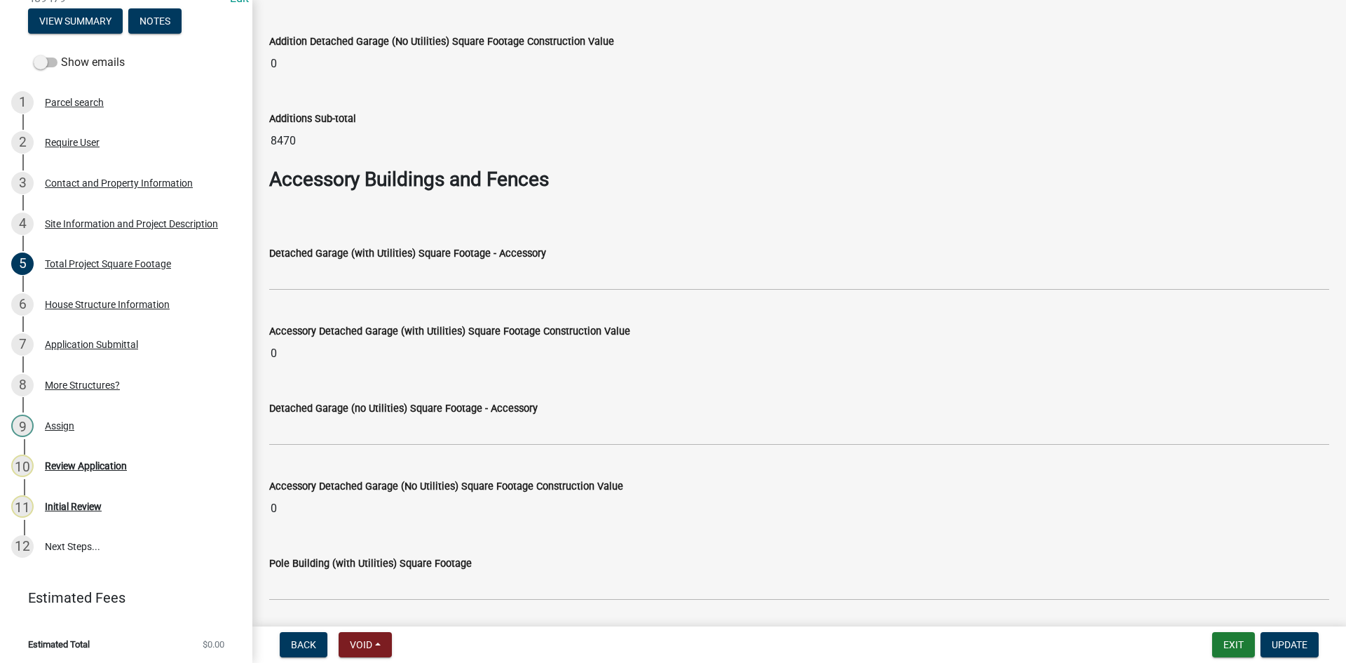
click at [1303, 658] on nav "Back Void Withdraw Lock Expire Void Exit Update" at bounding box center [799, 644] width 1094 height 36
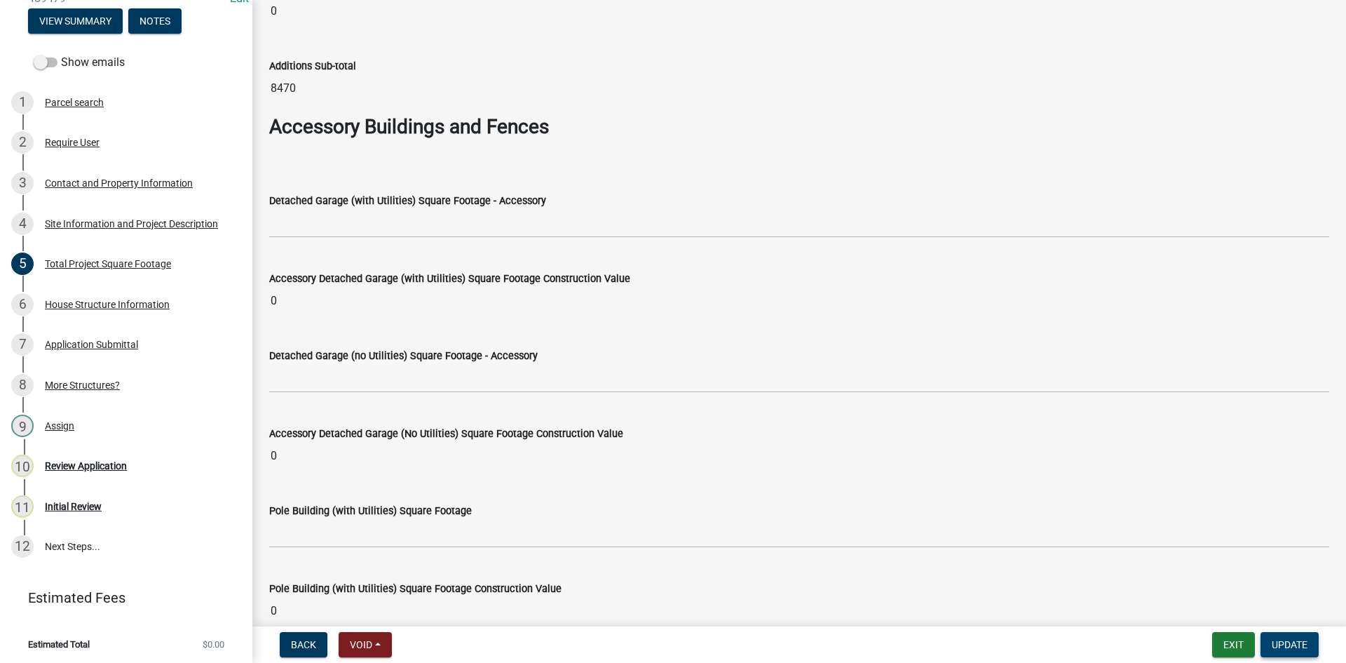
click at [1297, 649] on span "Update" at bounding box center [1290, 644] width 36 height 11
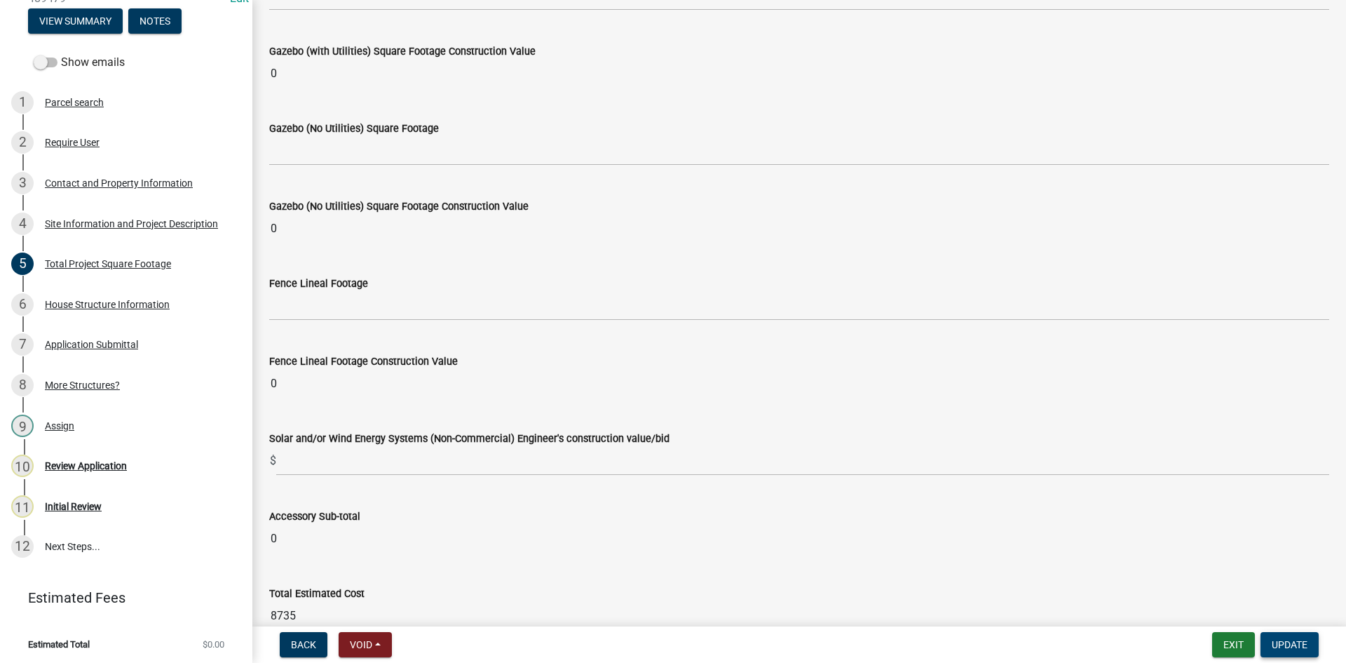
scroll to position [5534, 0]
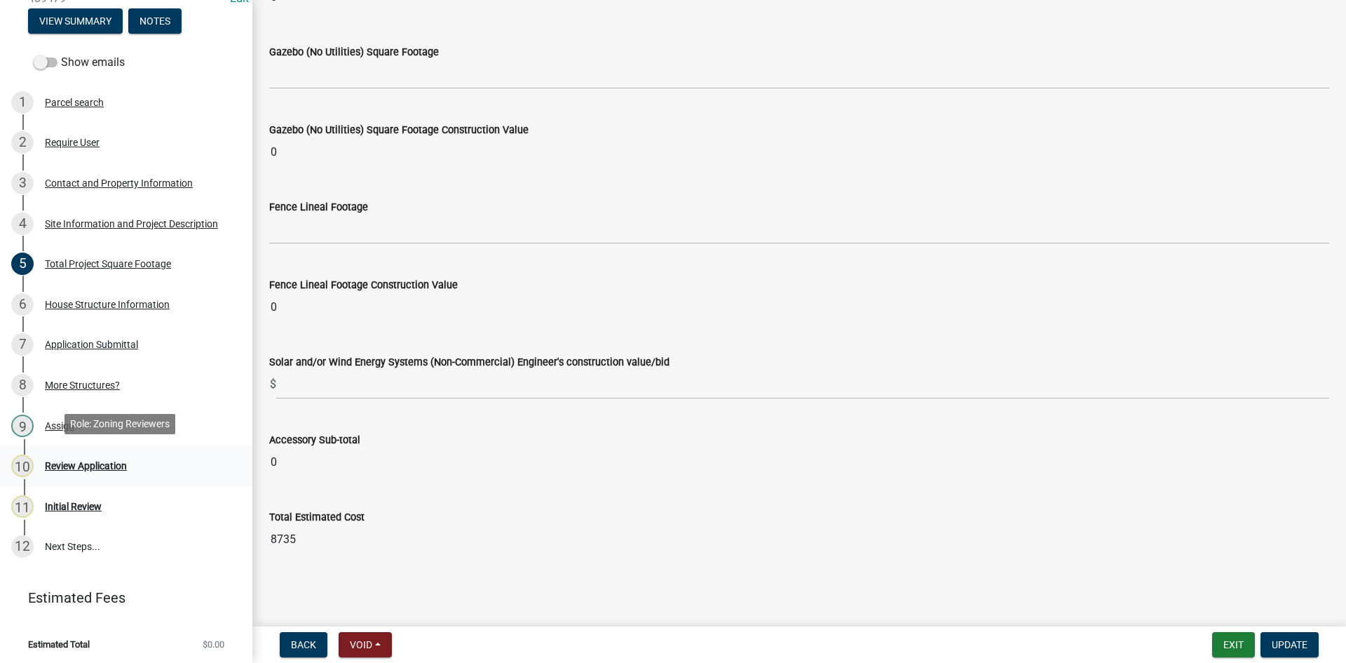
click at [98, 461] on div "Review Application" at bounding box center [86, 466] width 82 height 10
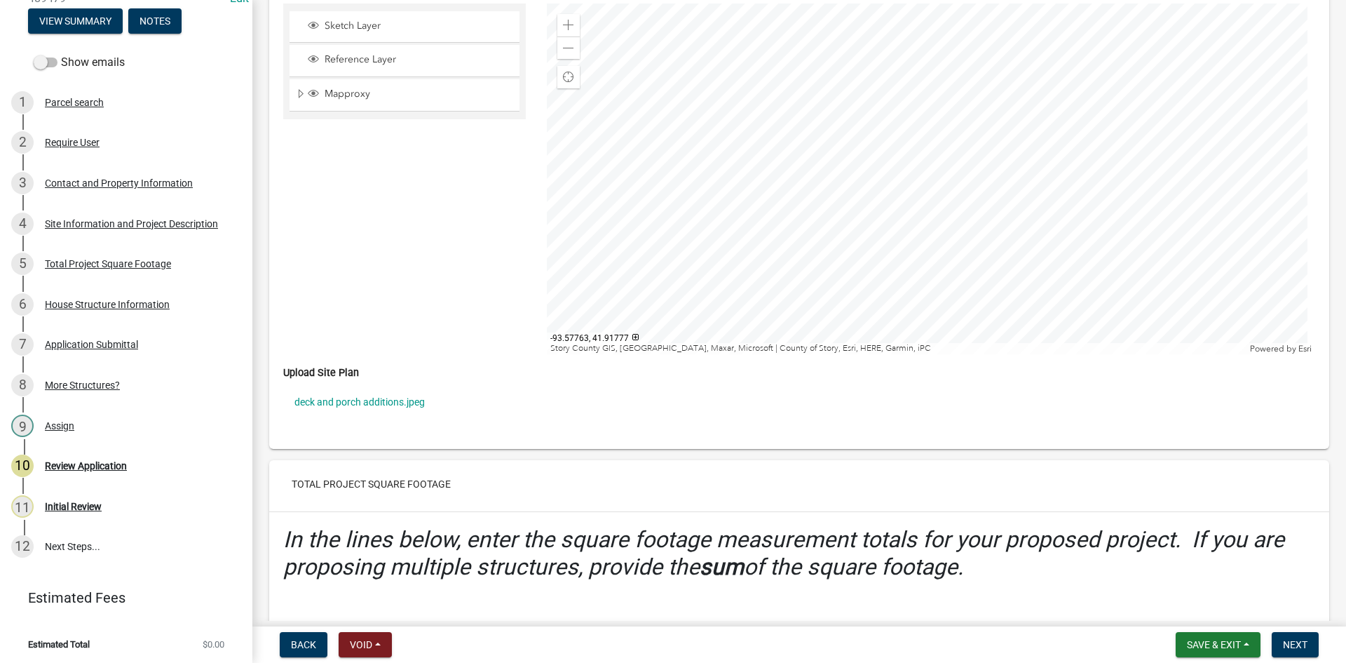
scroll to position [2875, 0]
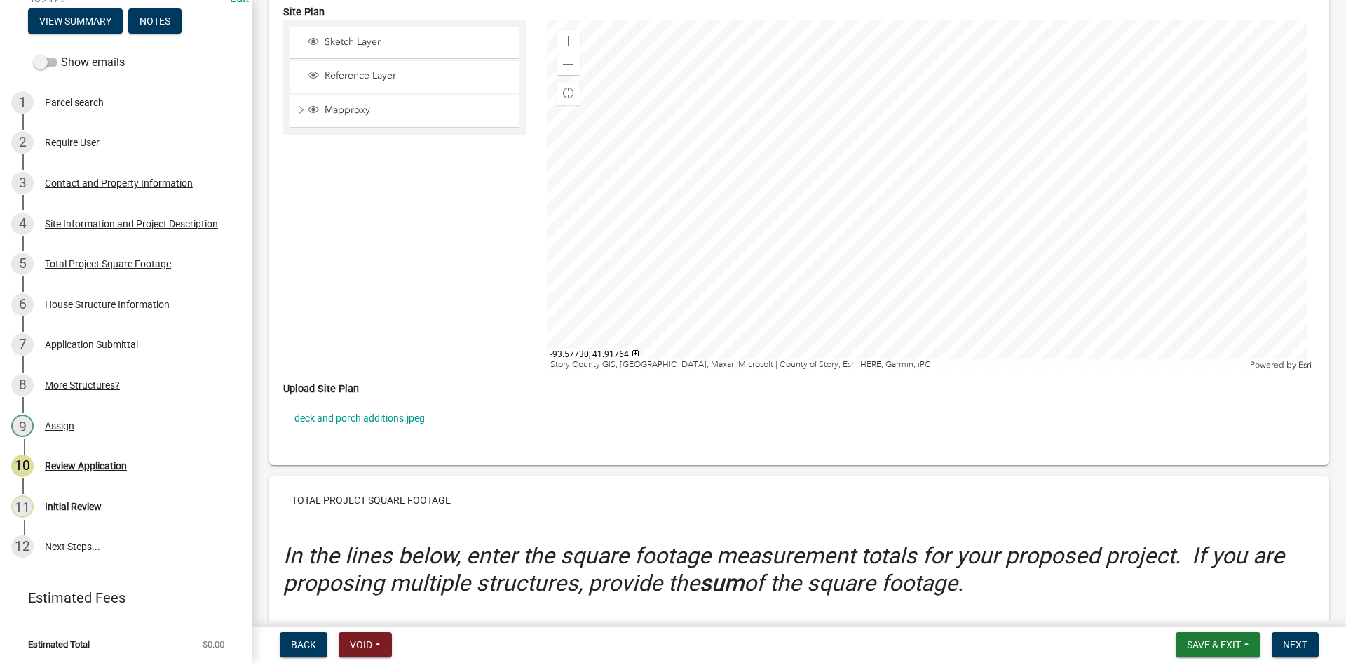
click at [1013, 262] on div at bounding box center [931, 195] width 769 height 351
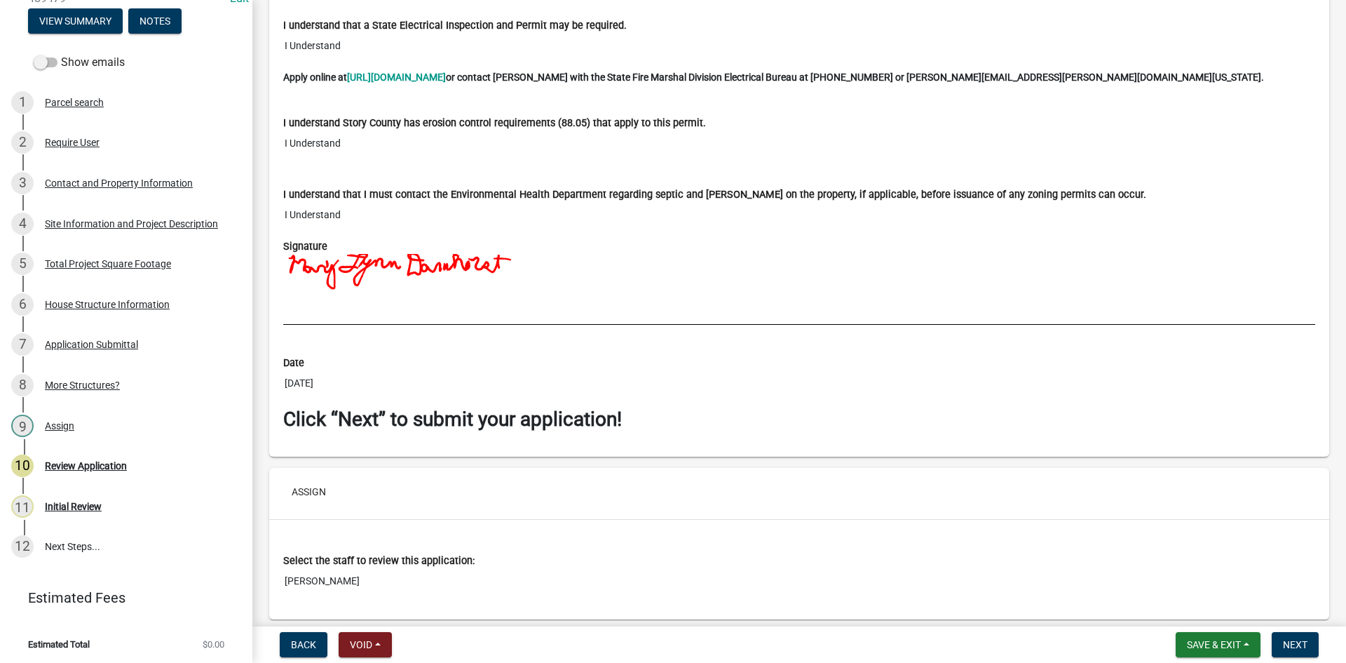
scroll to position [9960, 0]
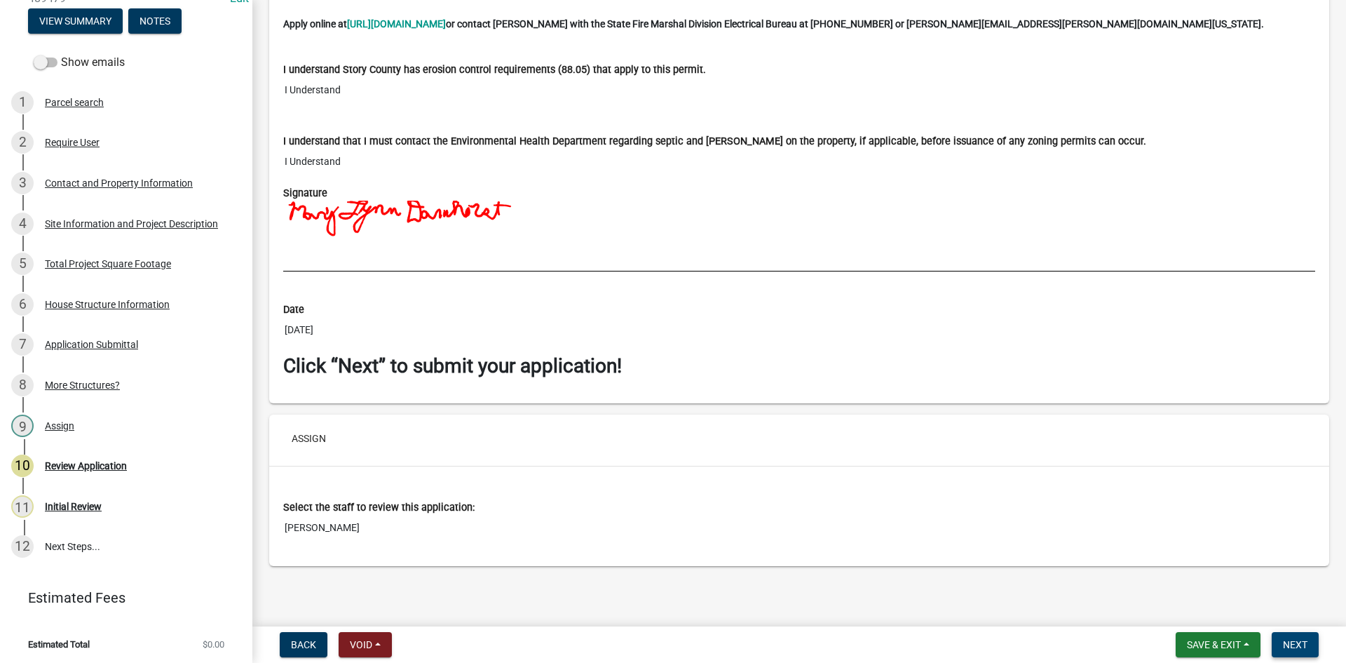
click at [1292, 651] on button "Next" at bounding box center [1295, 644] width 47 height 25
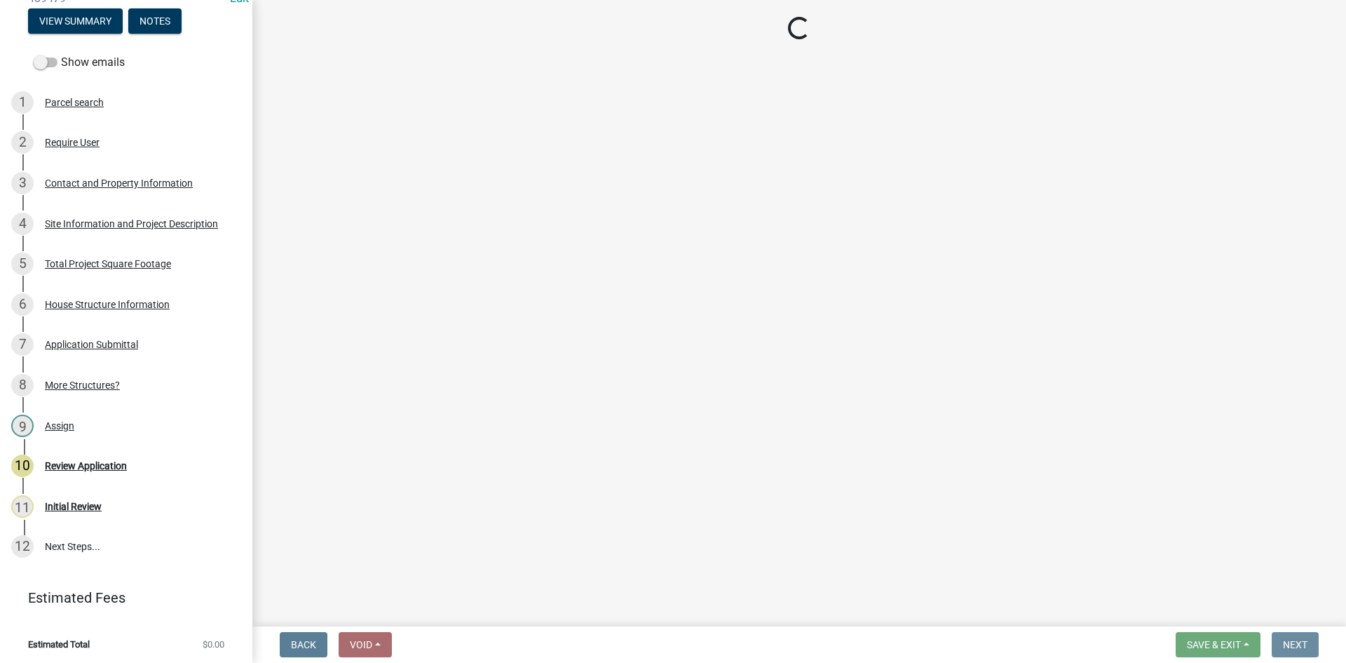
scroll to position [0, 0]
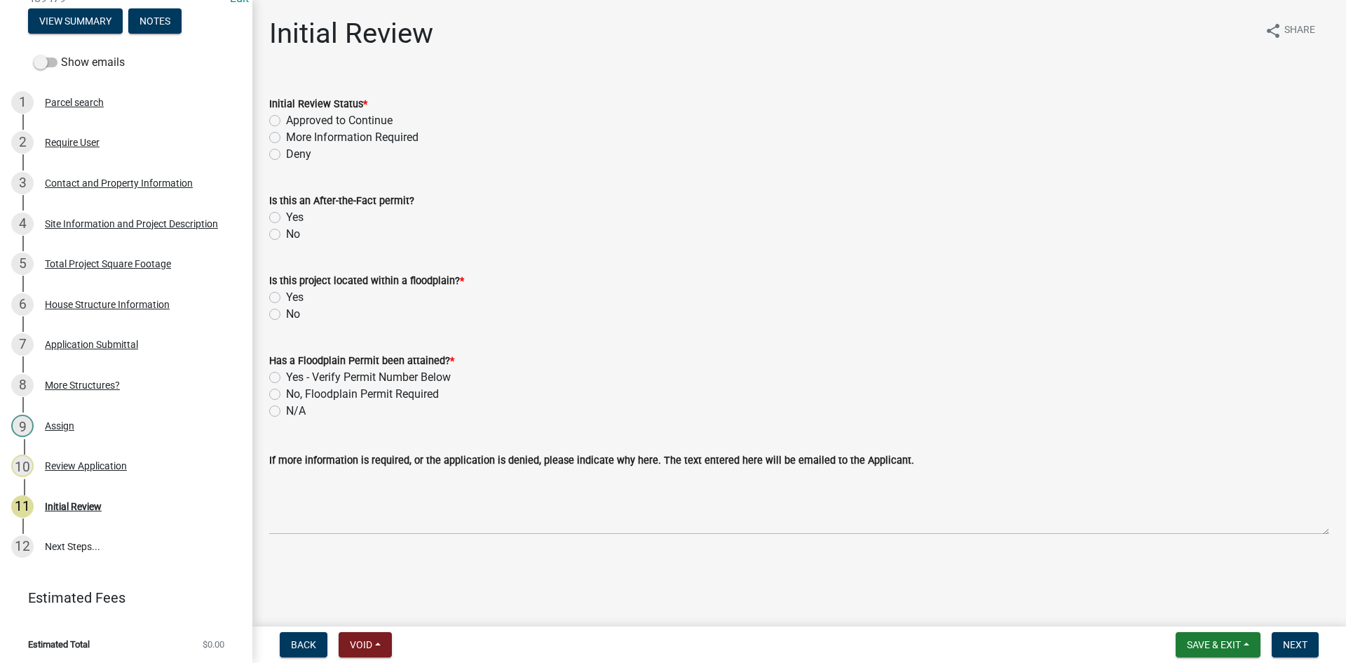
click at [322, 117] on label "Approved to Continue" at bounding box center [339, 120] width 107 height 17
click at [295, 117] on input "Approved to Continue" at bounding box center [290, 116] width 9 height 9
radio input "true"
click at [283, 234] on div "No" at bounding box center [799, 234] width 1060 height 17
click at [286, 231] on label "No" at bounding box center [293, 234] width 14 height 17
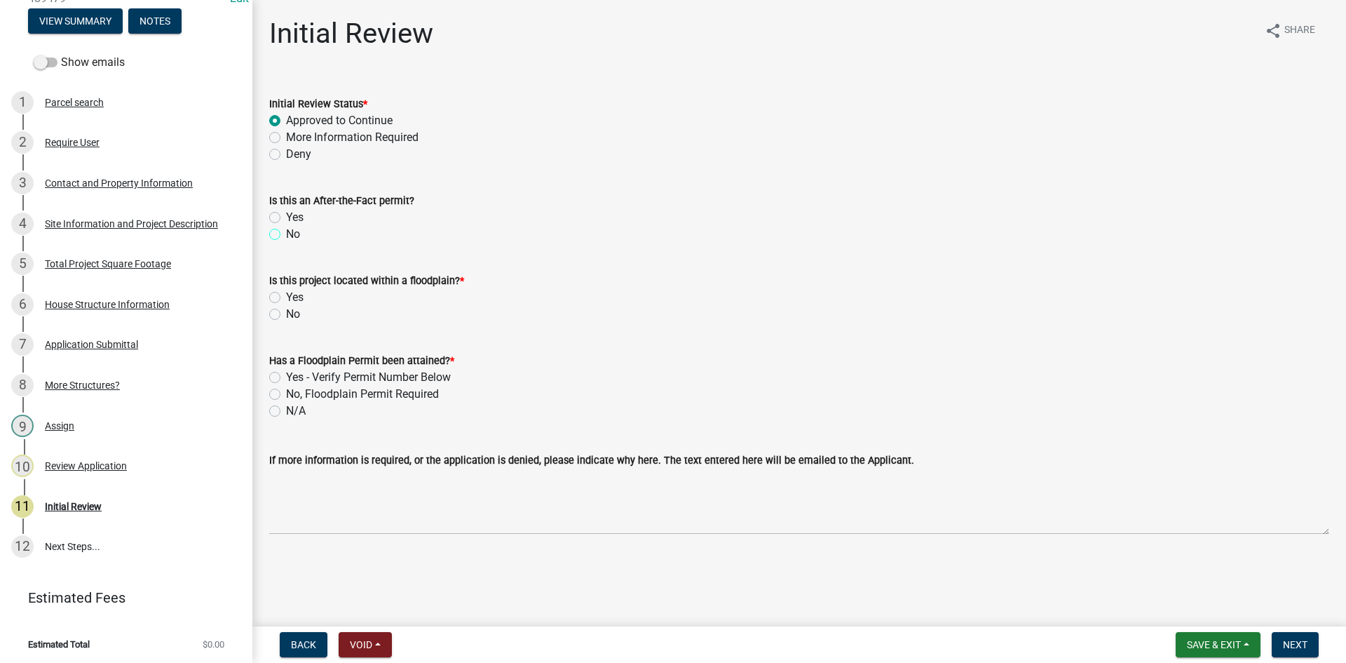
click at [286, 231] on input "No" at bounding box center [290, 230] width 9 height 9
radio input "true"
